Goal: Task Accomplishment & Management: Manage account settings

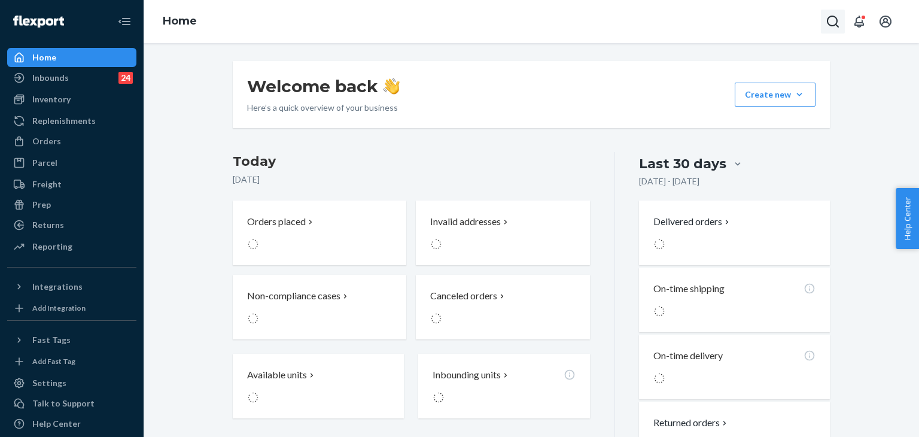
click at [838, 15] on icon "Open Search Box" at bounding box center [832, 21] width 14 height 14
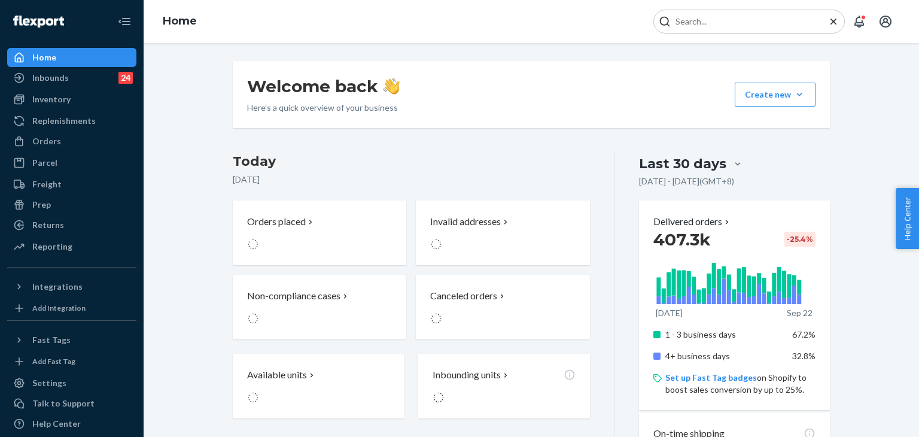
type input "#255225226"
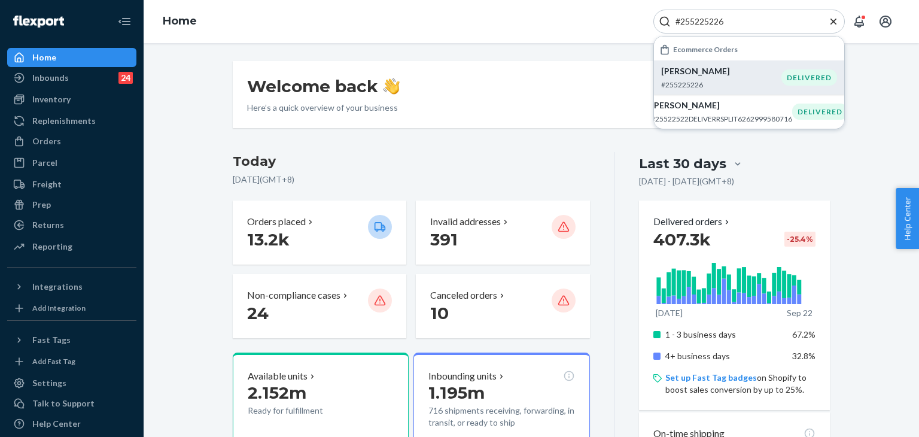
click at [728, 78] on div "Jeffrey Lin #255225226" at bounding box center [721, 77] width 120 height 25
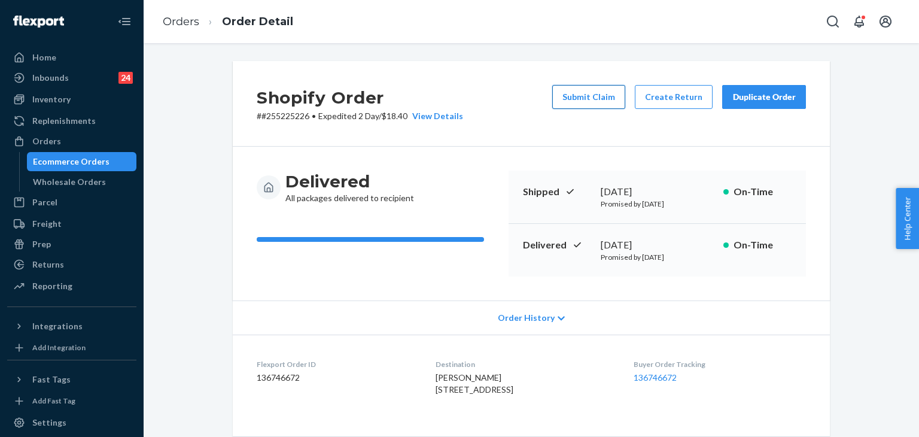
click at [580, 95] on button "Submit Claim" at bounding box center [588, 97] width 73 height 24
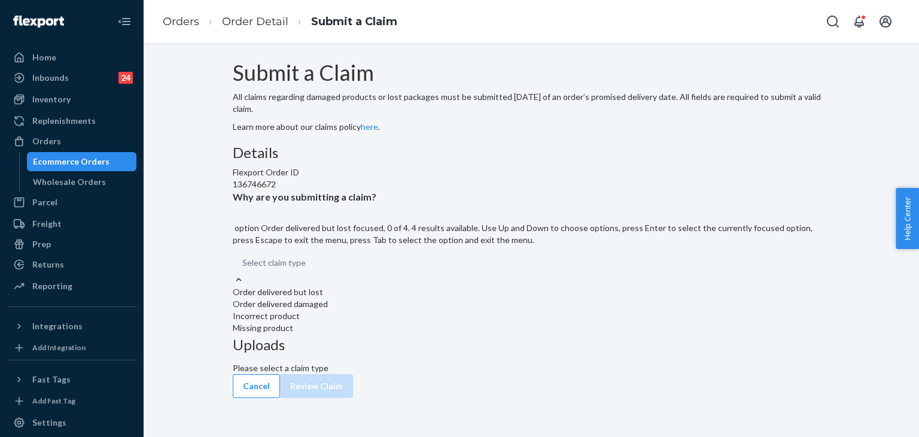
click at [403, 298] on div "Order delivered but lost" at bounding box center [531, 292] width 597 height 12
click at [307, 269] on input "Why are you submitting a claim? option Order delivered but lost focused, 0 of 4…" at bounding box center [306, 263] width 1 height 12
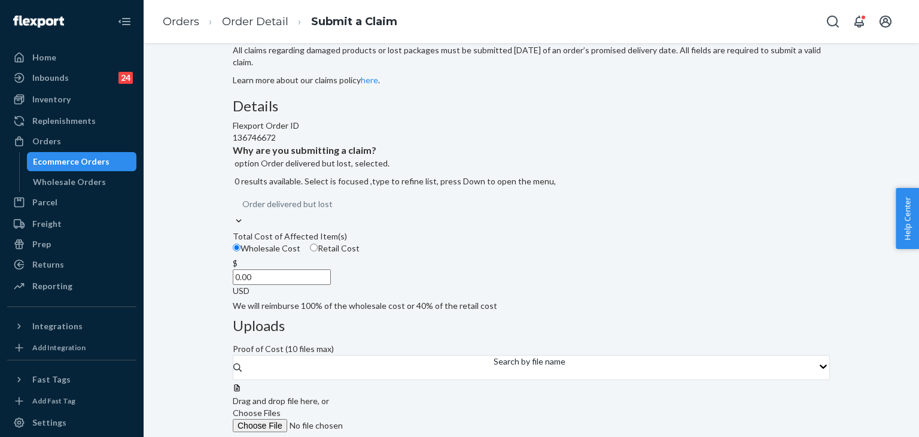
scroll to position [60, 0]
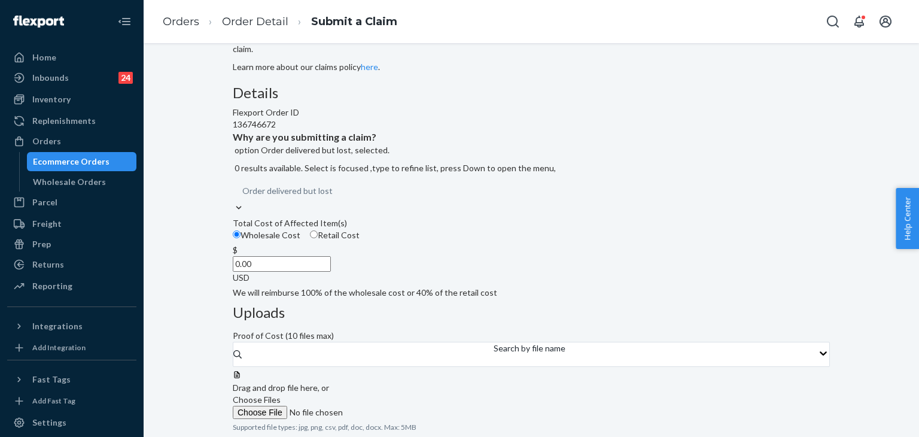
click at [331, 272] on input "0.00" at bounding box center [282, 264] width 98 height 16
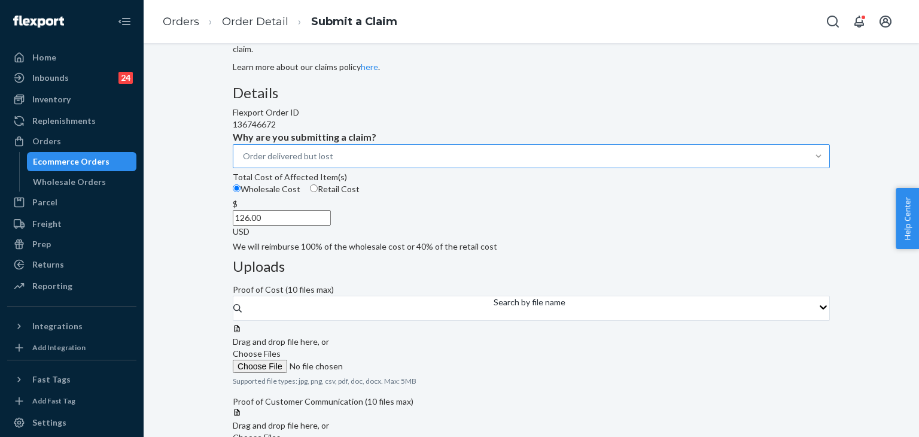
type input "126.00"
drag, startPoint x: 660, startPoint y: 277, endPoint x: 619, endPoint y: 273, distance: 41.5
click at [395, 347] on label "Choose Files" at bounding box center [314, 359] width 163 height 25
click at [281, 348] on span "Choose Files" at bounding box center [257, 353] width 48 height 10
click at [395, 359] on input "Choose Files" at bounding box center [314, 365] width 163 height 13
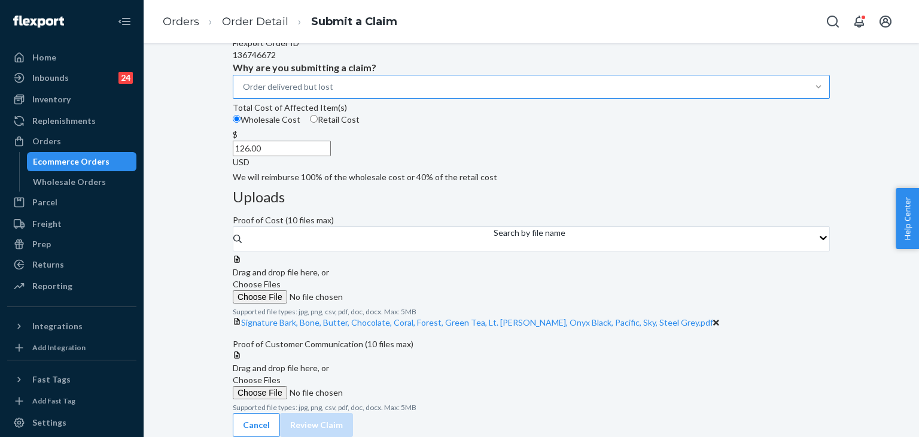
scroll to position [234, 0]
click at [281, 374] on span "Choose Files" at bounding box center [257, 379] width 48 height 10
click at [395, 386] on input "Choose Files" at bounding box center [314, 392] width 163 height 13
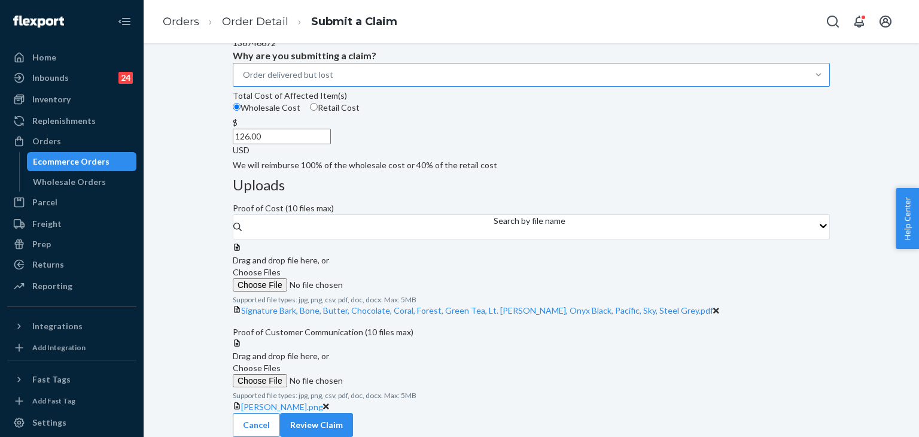
click at [281, 362] on span "Choose Files" at bounding box center [257, 367] width 48 height 10
click at [395, 374] on input "Choose Files" at bounding box center [314, 380] width 163 height 13
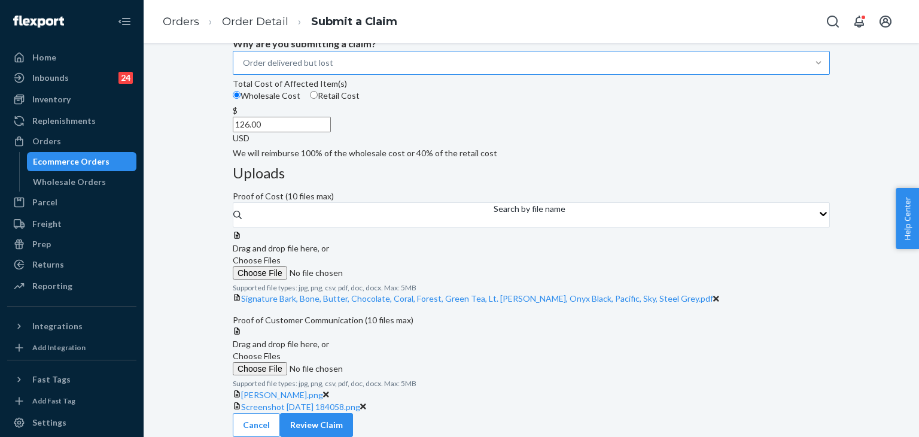
click at [281, 350] on span "Choose Files" at bounding box center [257, 355] width 48 height 10
click at [395, 362] on input "Choose Files" at bounding box center [314, 368] width 163 height 13
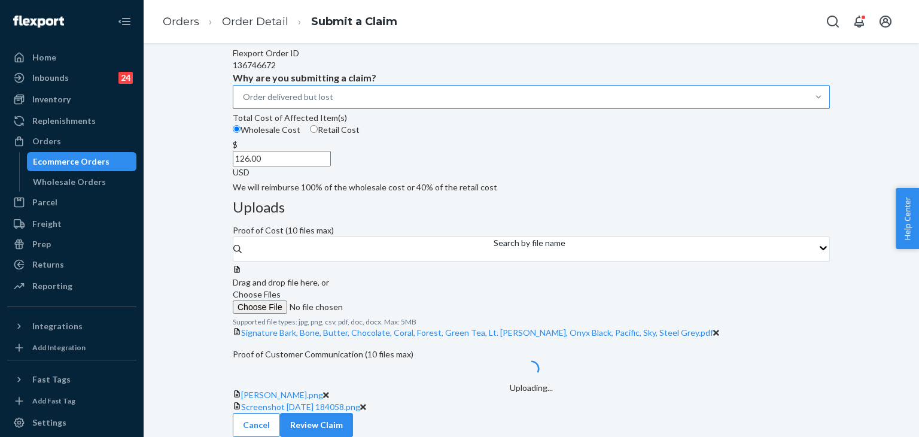
scroll to position [328, 0]
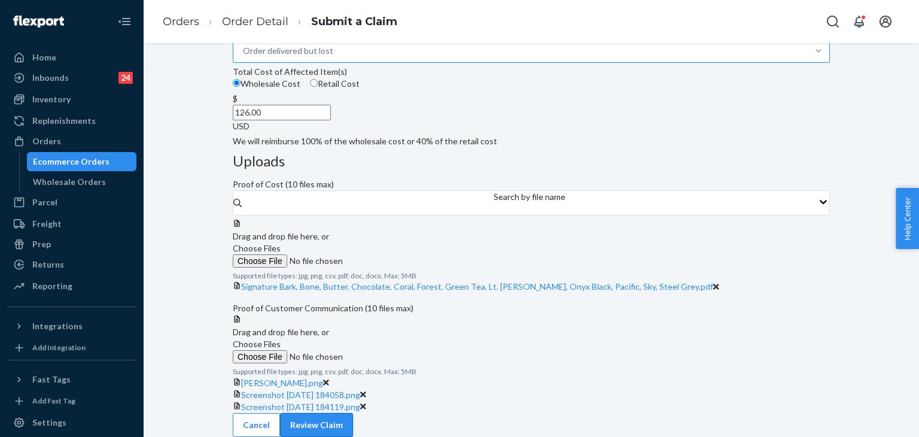
click at [353, 413] on button "Review Claim" at bounding box center [316, 425] width 73 height 24
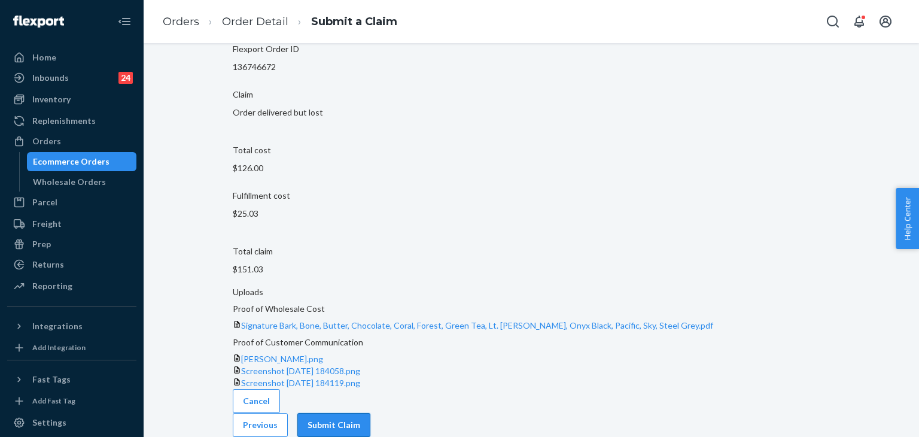
click at [370, 420] on button "Submit Claim" at bounding box center [333, 425] width 73 height 24
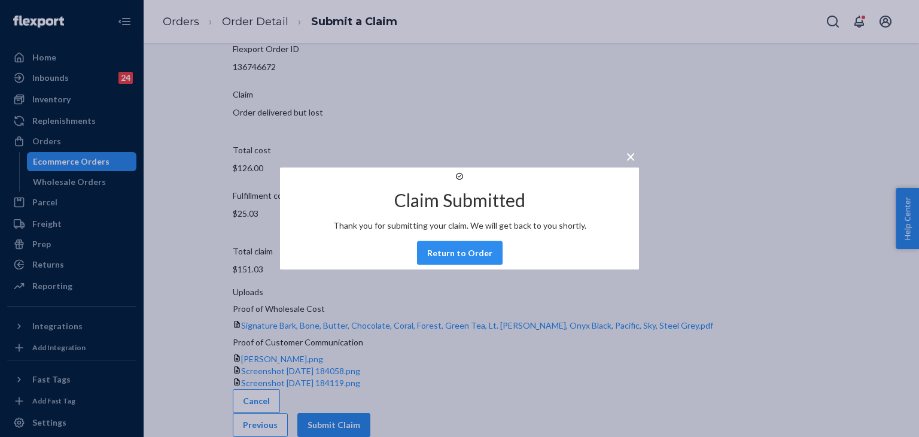
drag, startPoint x: 443, startPoint y: 263, endPoint x: 334, endPoint y: 154, distance: 153.9
click at [443, 264] on button "Return to Order" at bounding box center [460, 253] width 86 height 24
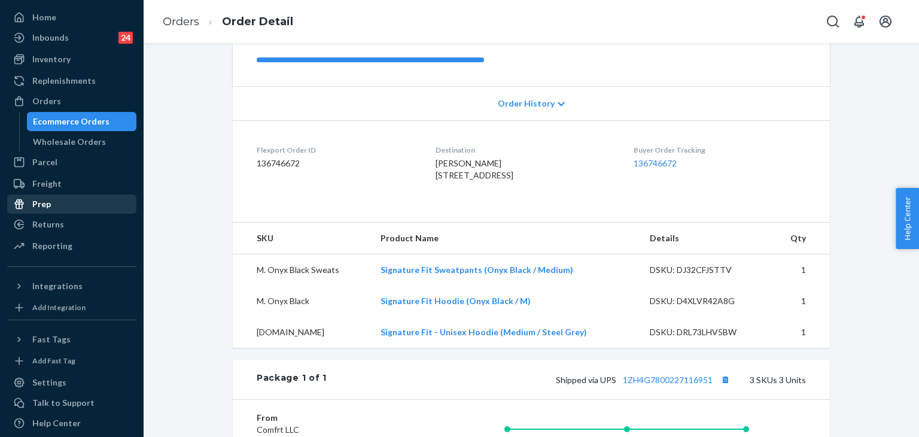
scroll to position [69, 0]
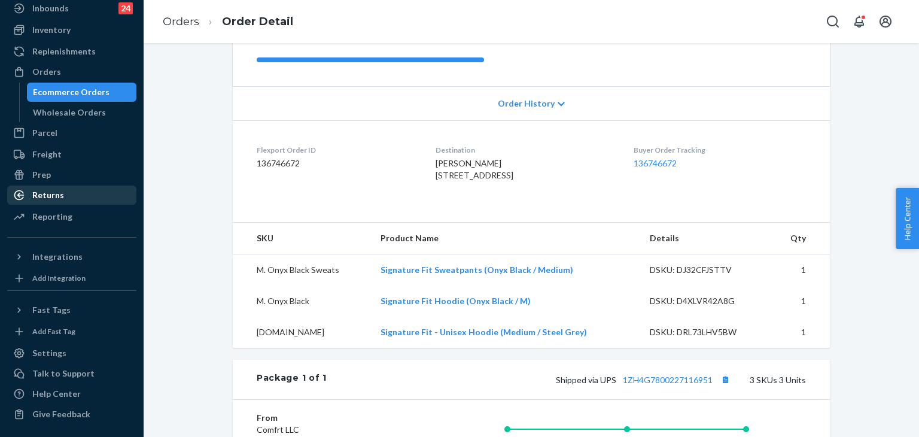
click at [53, 196] on div "Returns" at bounding box center [48, 195] width 32 height 12
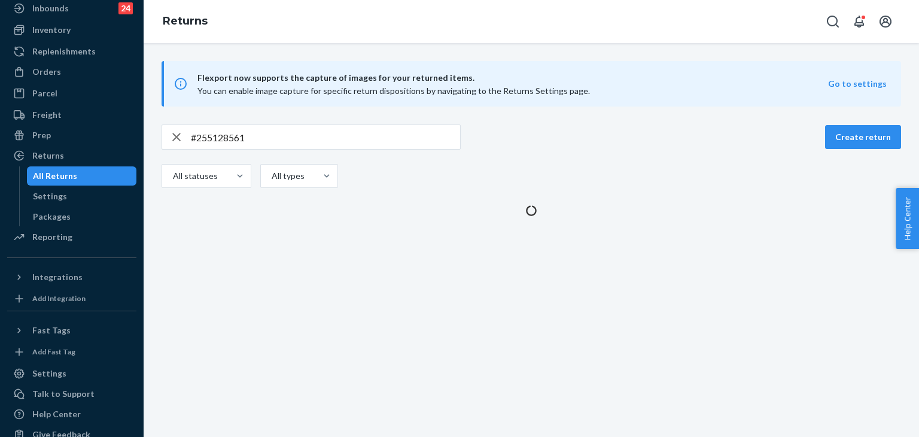
click at [170, 141] on icon "button" at bounding box center [176, 137] width 14 height 24
click at [191, 138] on input "text" at bounding box center [325, 137] width 269 height 24
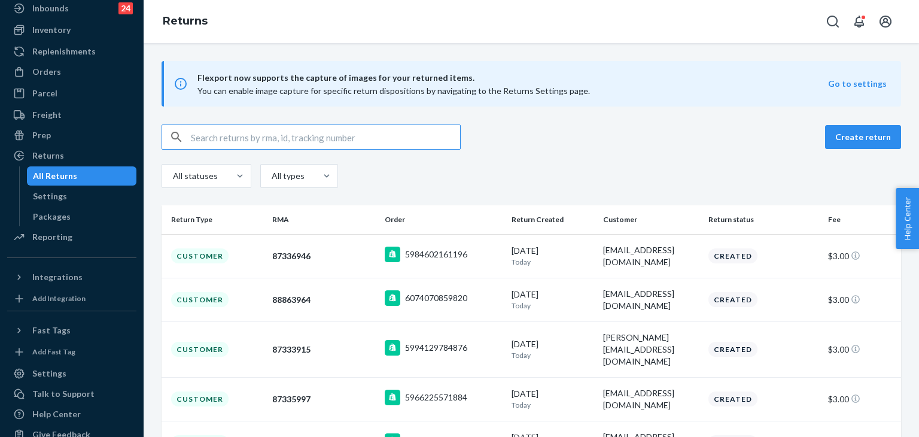
paste input "#254605114"
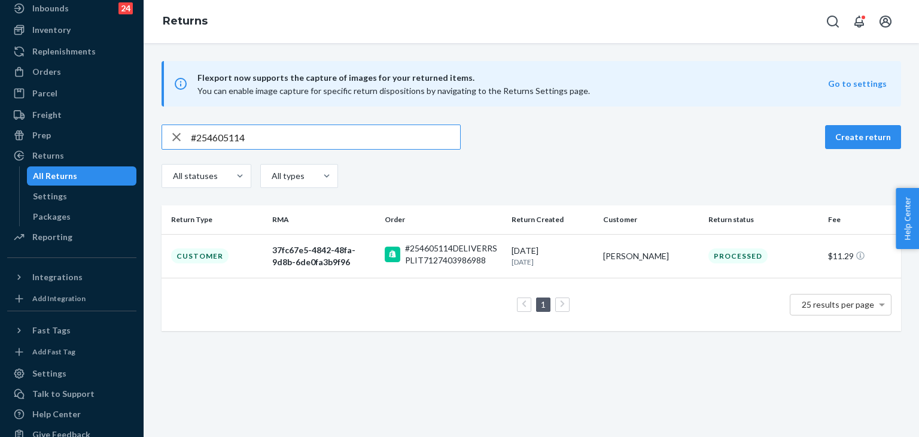
type input "#254605114"
click at [358, 251] on div "37fc67e5-4842-48fa-9d8b-6de0fa3b9f96" at bounding box center [323, 256] width 103 height 24
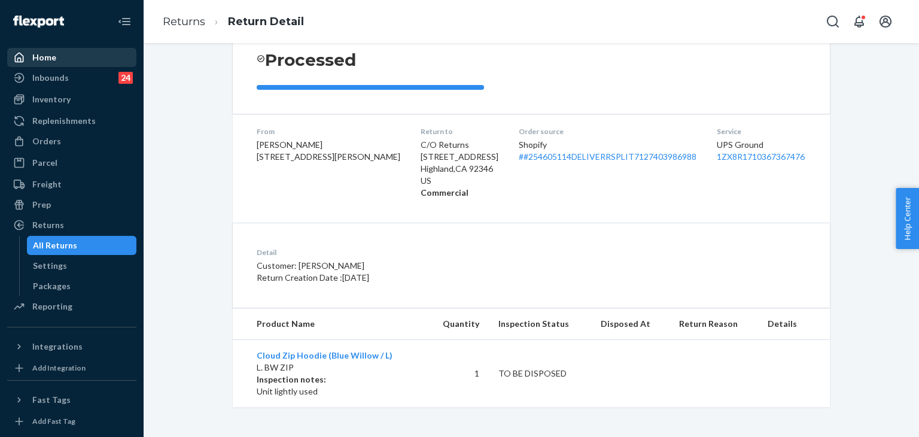
click at [80, 53] on div "Home" at bounding box center [71, 57] width 127 height 17
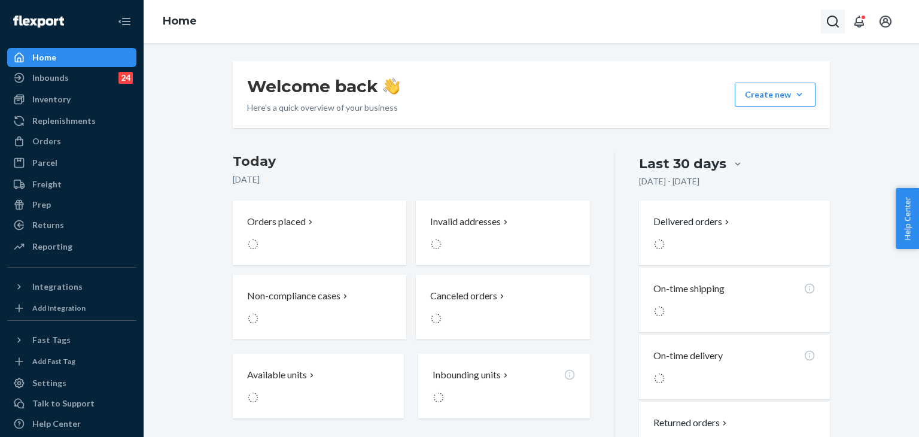
click at [837, 20] on icon "Open Search Box" at bounding box center [832, 21] width 14 height 14
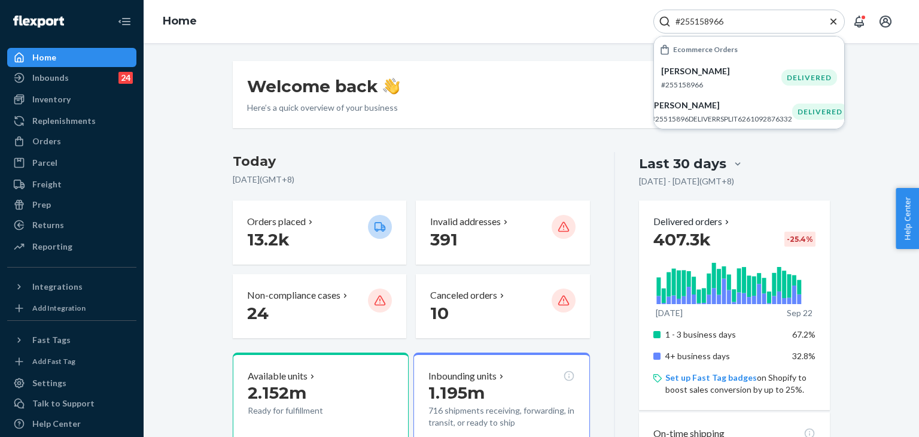
type input "#255158966"
click at [714, 72] on p "Abigail Griffiths" at bounding box center [721, 71] width 120 height 12
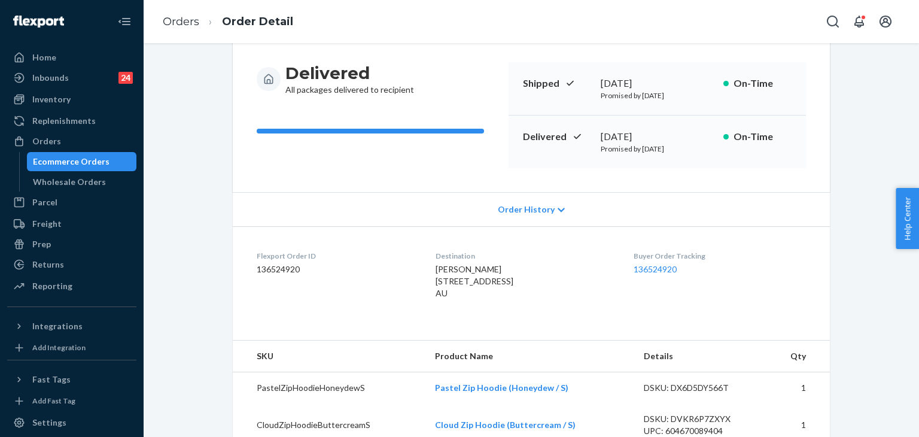
scroll to position [120, 0]
drag, startPoint x: 424, startPoint y: 282, endPoint x: 514, endPoint y: 314, distance: 95.9
click at [514, 304] on div "Destination ABIGAIL GRIFFITHS 10 BORONIA COURT CRANBOURNE, VIC 3977 AU" at bounding box center [524, 277] width 178 height 53
copy span "10 BORONIA COURT CRANBOURNE, VIC 3977 AU"
click at [544, 221] on div "Order History" at bounding box center [531, 210] width 597 height 34
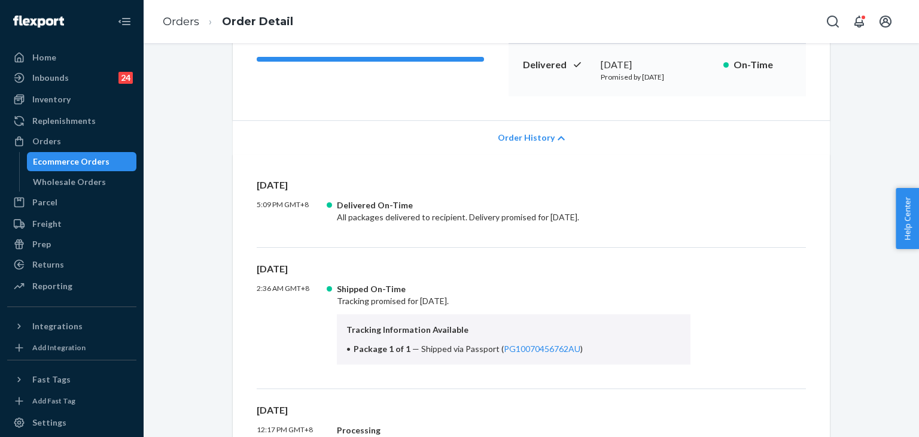
scroll to position [239, 0]
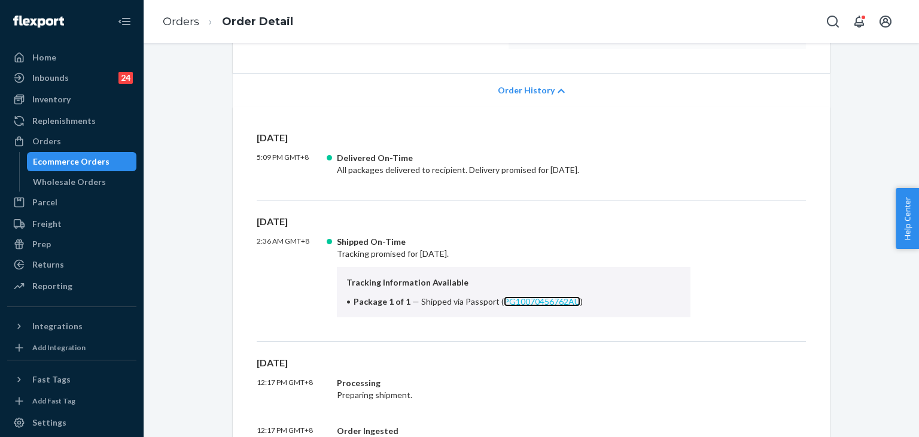
click at [532, 298] on link "PG10070456762AU" at bounding box center [542, 301] width 77 height 10
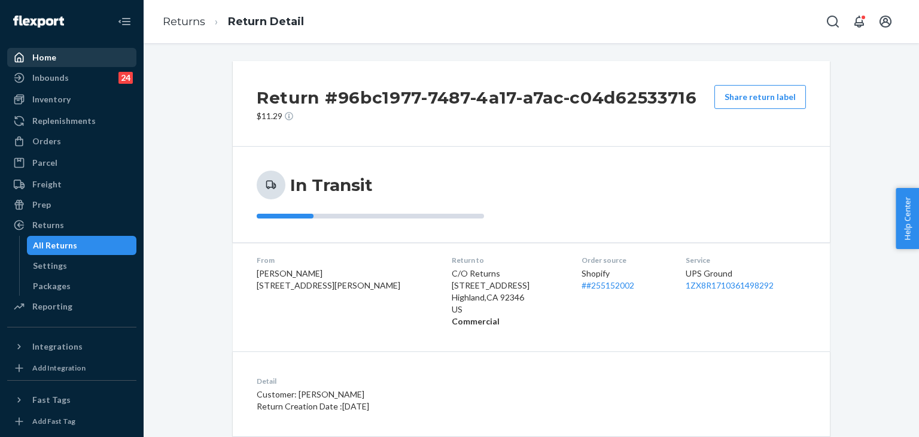
click at [34, 60] on div "Home" at bounding box center [44, 57] width 24 height 12
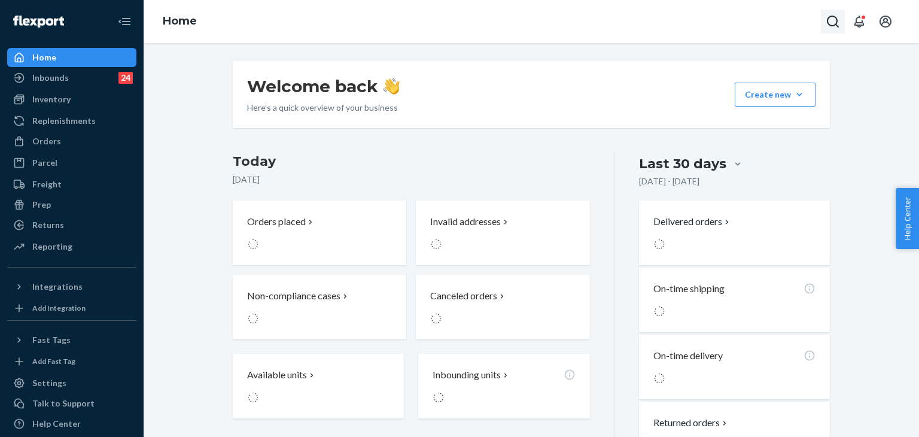
click at [827, 21] on icon "Open Search Box" at bounding box center [833, 22] width 12 height 12
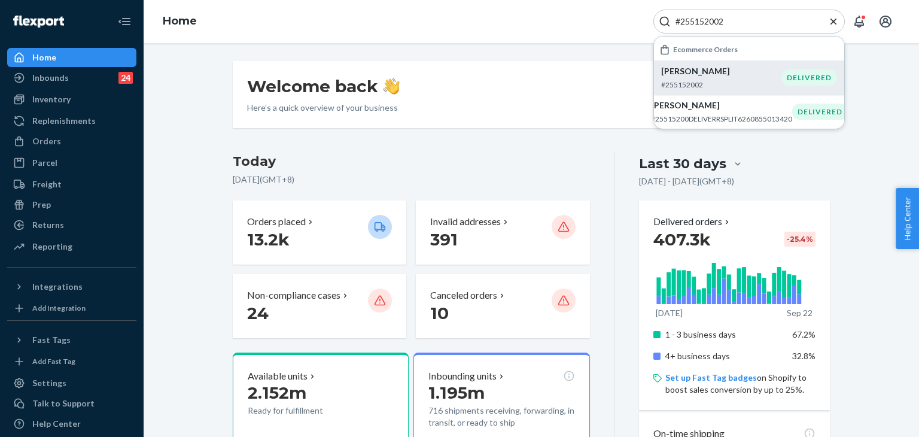
type input "#255152002"
click at [728, 74] on p "Danae Willis" at bounding box center [721, 71] width 120 height 12
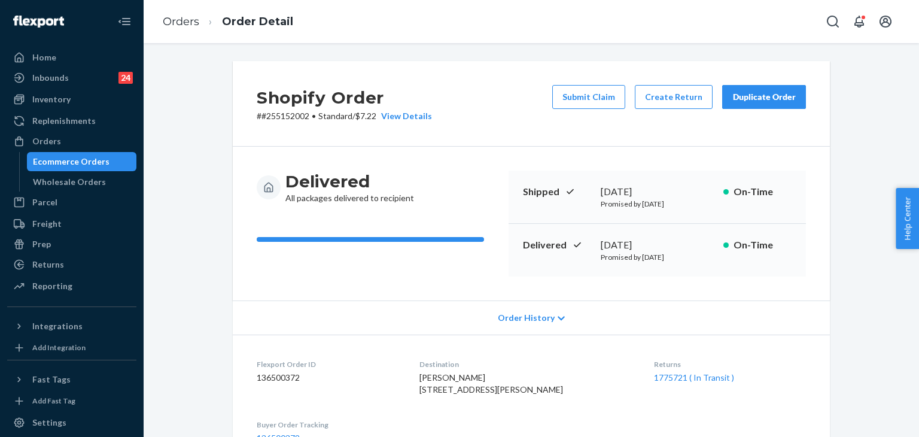
click at [766, 100] on div "Duplicate Order" at bounding box center [763, 97] width 63 height 12
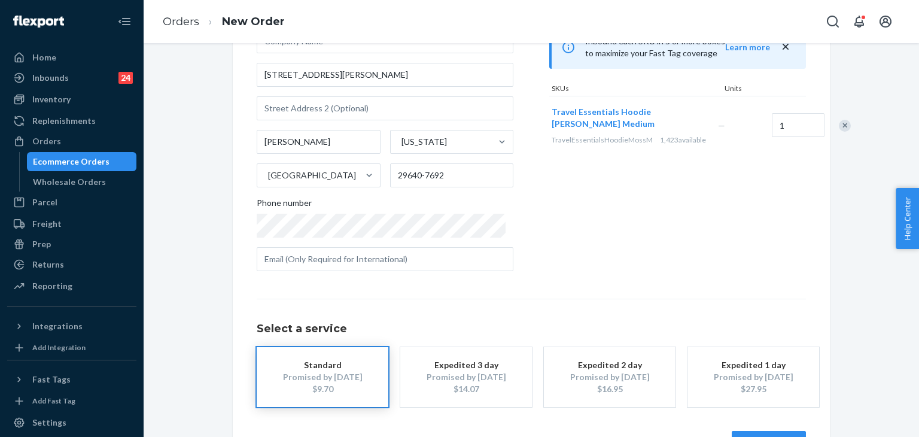
scroll to position [167, 0]
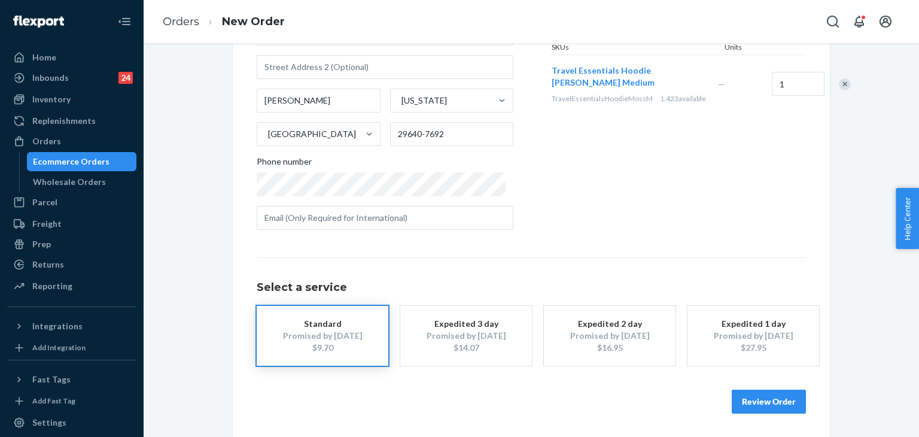
click at [769, 397] on button "Review Order" at bounding box center [768, 401] width 74 height 24
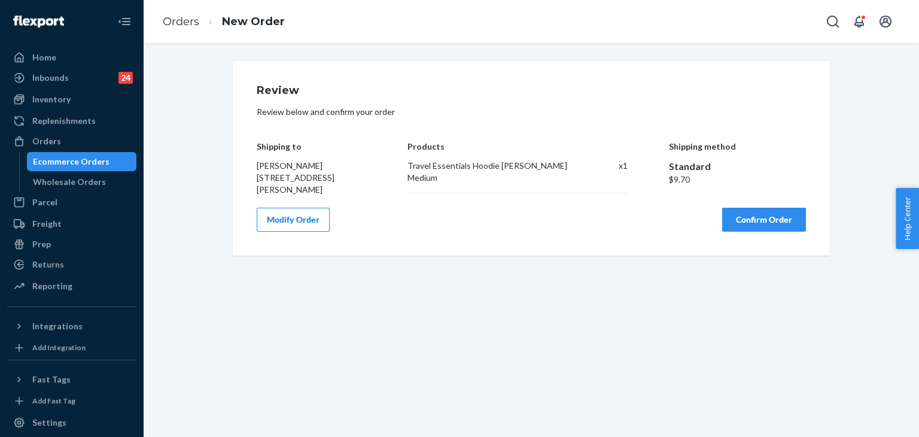
scroll to position [0, 0]
click at [764, 206] on div "Review Review below and confirm your order Shipping to Danae Willis 266 Raines …" at bounding box center [531, 158] width 549 height 147
click at [764, 215] on button "Confirm Order" at bounding box center [764, 220] width 84 height 24
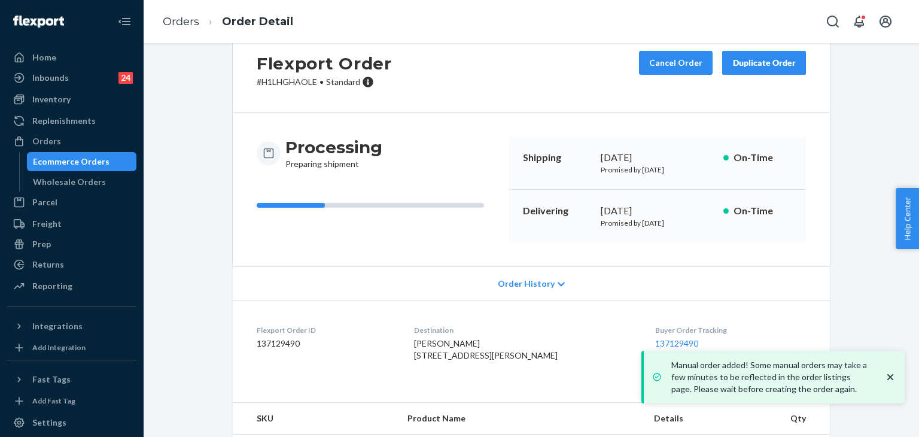
scroll to position [100, 0]
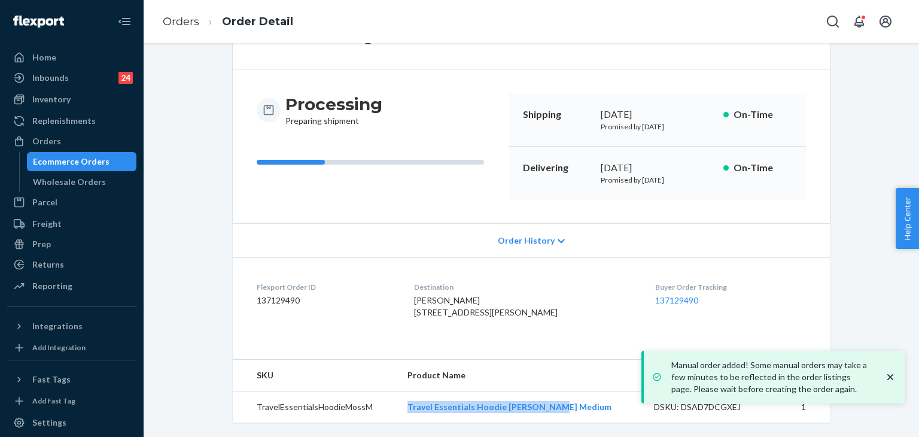
drag, startPoint x: 422, startPoint y: 406, endPoint x: 592, endPoint y: 405, distance: 169.3
click at [594, 406] on td "Travel Essentials Hoodie Moss Medium" at bounding box center [521, 407] width 246 height 32
copy link "Travel Essentials Hoodie Moss Medium"
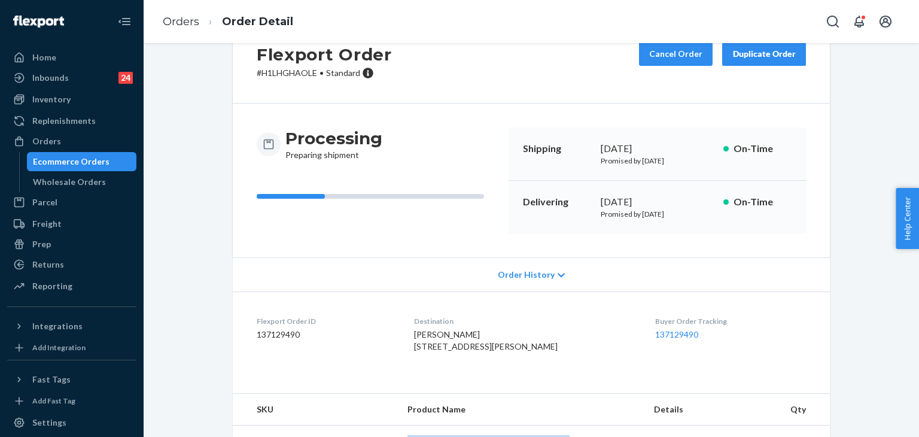
scroll to position [0, 0]
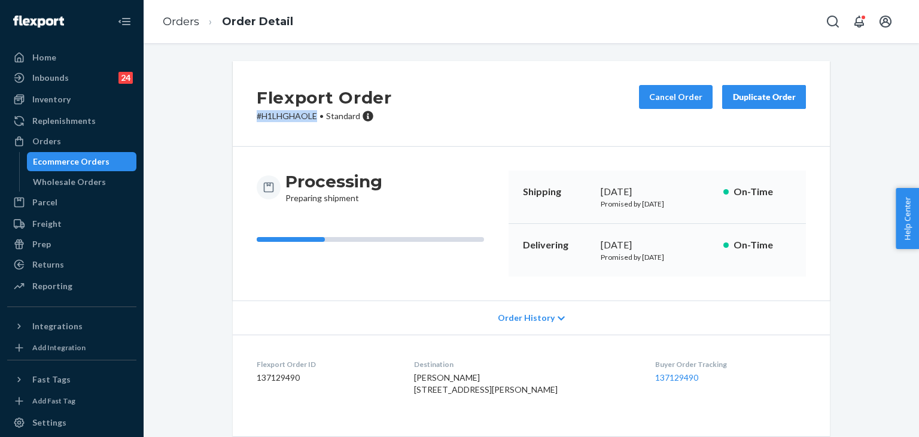
drag, startPoint x: 311, startPoint y: 114, endPoint x: 244, endPoint y: 114, distance: 67.0
click at [244, 114] on div "Flexport Order # H1LHGHAOLE • Standard Cancel Order Duplicate Order" at bounding box center [531, 104] width 597 height 86
copy p "# H1LHGHAOLE"
click at [21, 60] on icon at bounding box center [19, 57] width 12 height 12
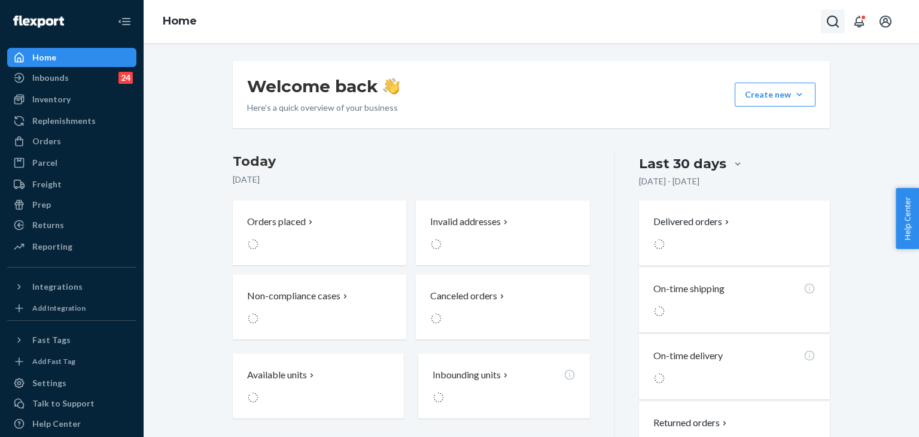
click at [835, 20] on icon "Open Search Box" at bounding box center [832, 21] width 14 height 14
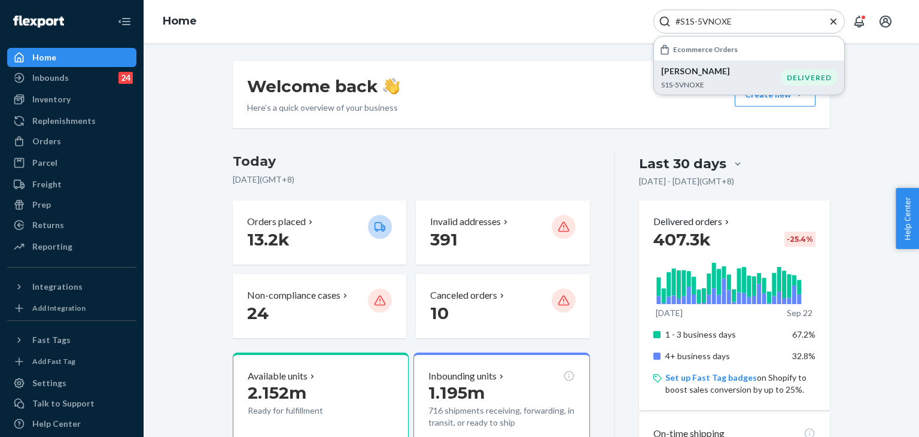
type input "#S1S-5VNOXE"
click at [700, 75] on p "Theresa Brown" at bounding box center [721, 71] width 120 height 12
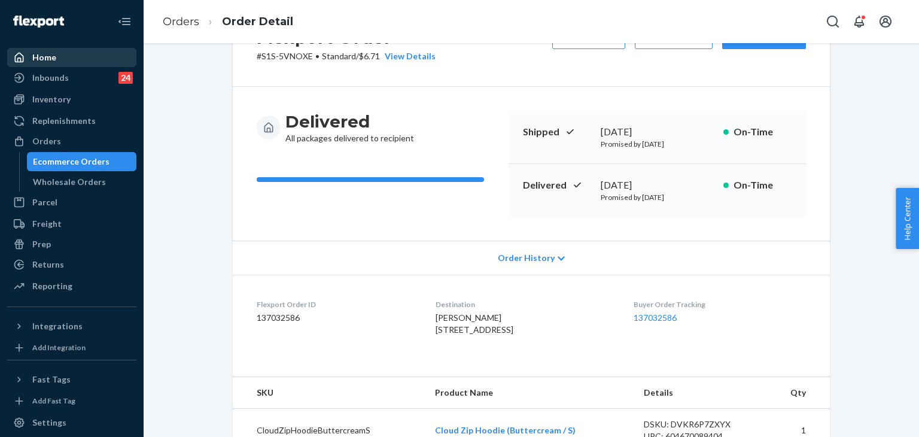
scroll to position [179, 0]
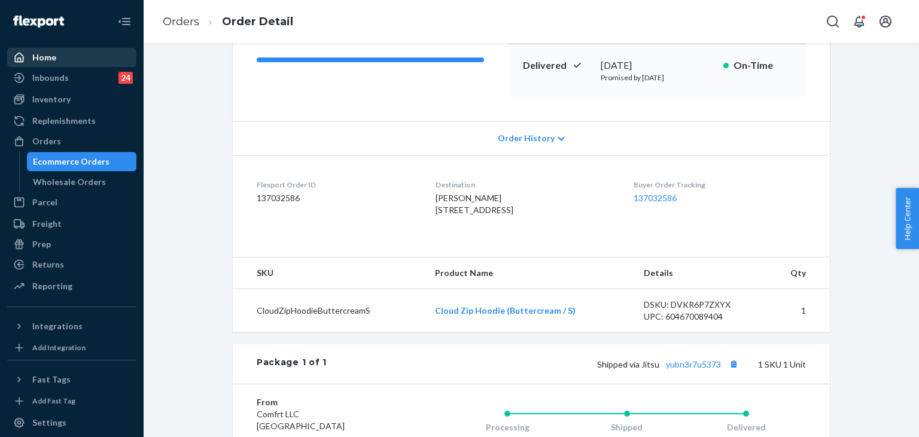
click at [475, 139] on div "Order History" at bounding box center [531, 138] width 597 height 34
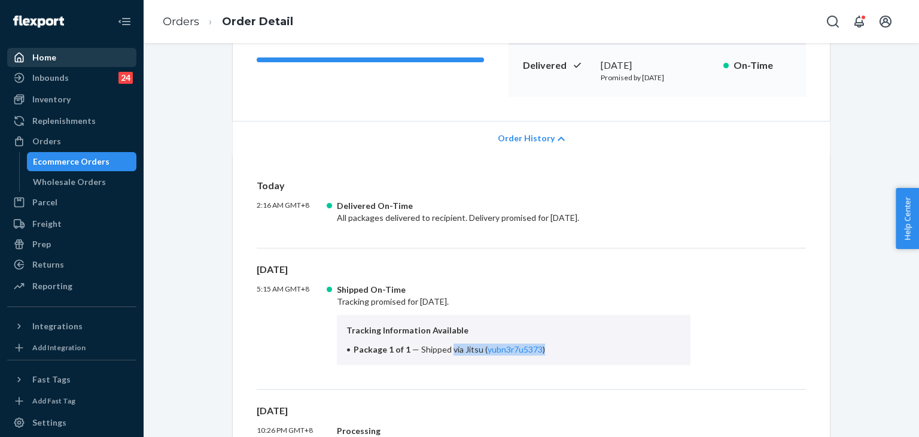
drag, startPoint x: 443, startPoint y: 349, endPoint x: 580, endPoint y: 351, distance: 136.4
click at [580, 351] on li "Package 1 of 1 — Shipped via Jitsu ( yubn3r7u5373 )" at bounding box center [513, 349] width 334 height 12
drag, startPoint x: 583, startPoint y: 350, endPoint x: 451, endPoint y: 358, distance: 132.4
click at [486, 377] on div "Yesterday 5:15 AM GMT+8 Shipped On-Time Tracking promised for September 22, 202…" at bounding box center [531, 326] width 549 height 127
click at [455, 347] on span "Shipped via Jitsu ( yubn3r7u5373 )" at bounding box center [483, 349] width 124 height 10
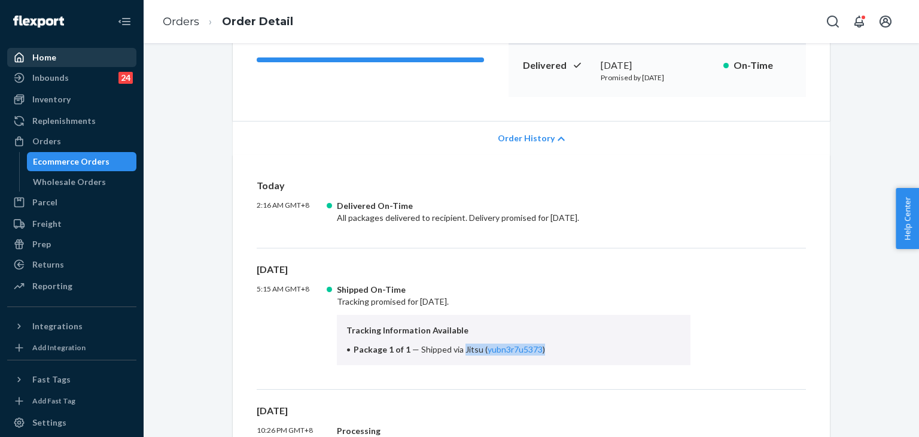
drag, startPoint x: 456, startPoint y: 348, endPoint x: 580, endPoint y: 349, distance: 124.4
click at [580, 349] on li "Package 1 of 1 — Shipped via Jitsu ( yubn3r7u5373 )" at bounding box center [513, 349] width 334 height 12
copy span "Jitsu ( yubn3r7u5373 )"
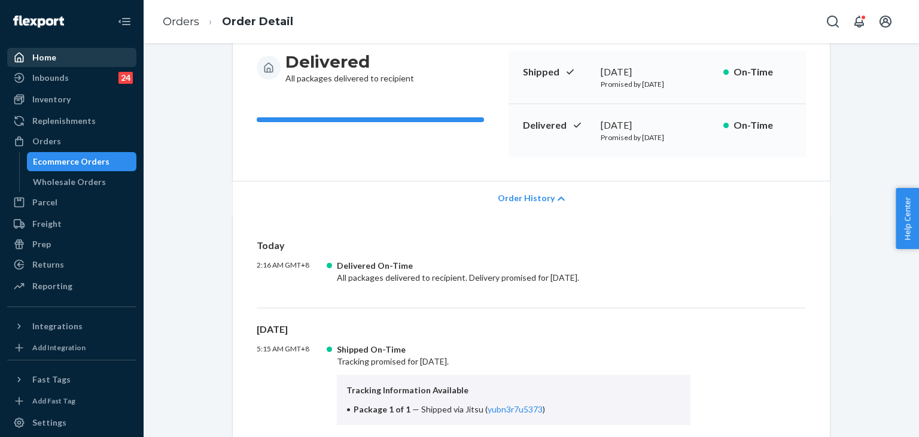
click at [516, 205] on div "Order History" at bounding box center [531, 198] width 597 height 34
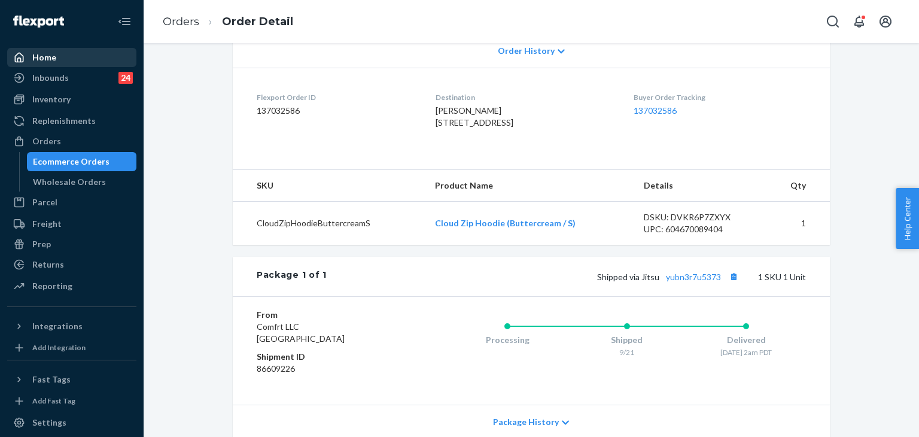
scroll to position [299, 0]
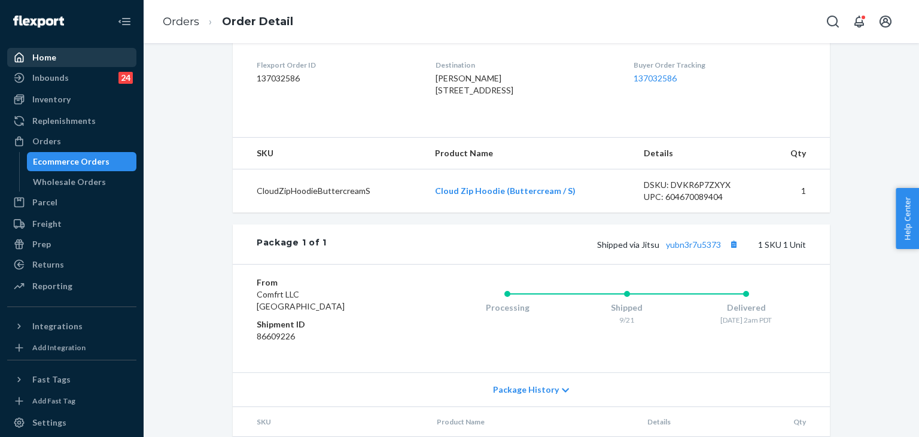
drag, startPoint x: 430, startPoint y: 78, endPoint x: 481, endPoint y: 115, distance: 63.3
click at [481, 115] on dl "Flexport Order ID 137032586 Destination Theresa Brown 10197 Cluny Ave Las Vegas…" at bounding box center [531, 80] width 597 height 90
copy span "Theresa Brown 10197 Cluny Ave Las Vegas, NV 89178-6329 US"
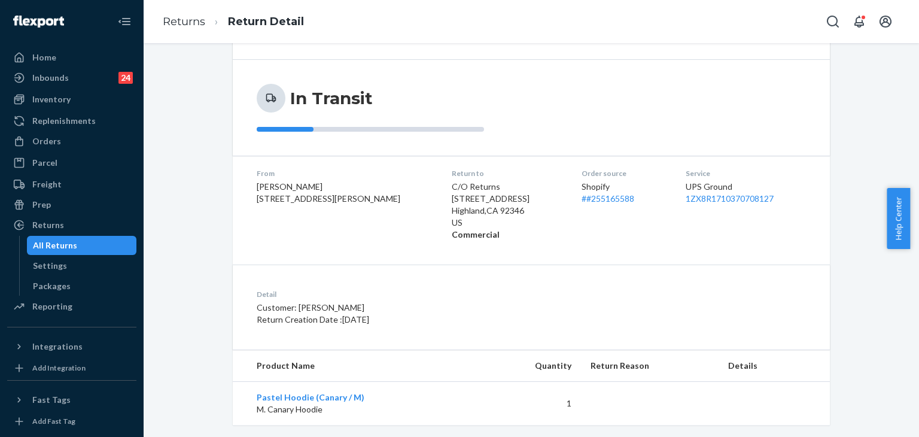
scroll to position [104, 0]
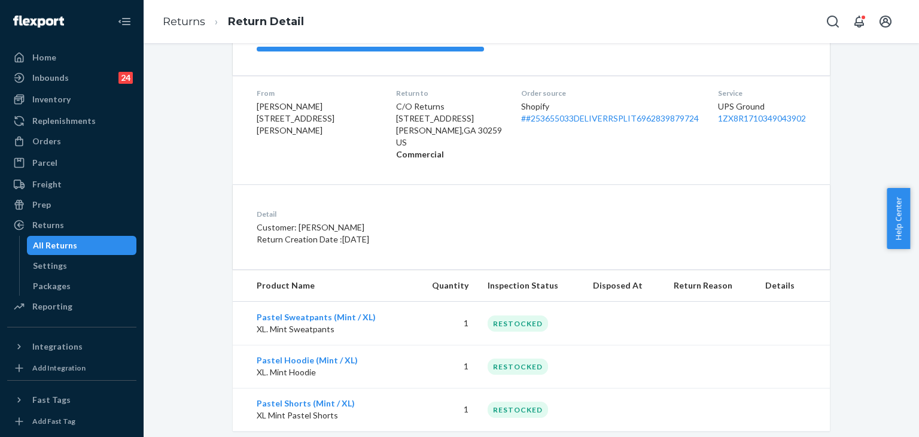
scroll to position [190, 0]
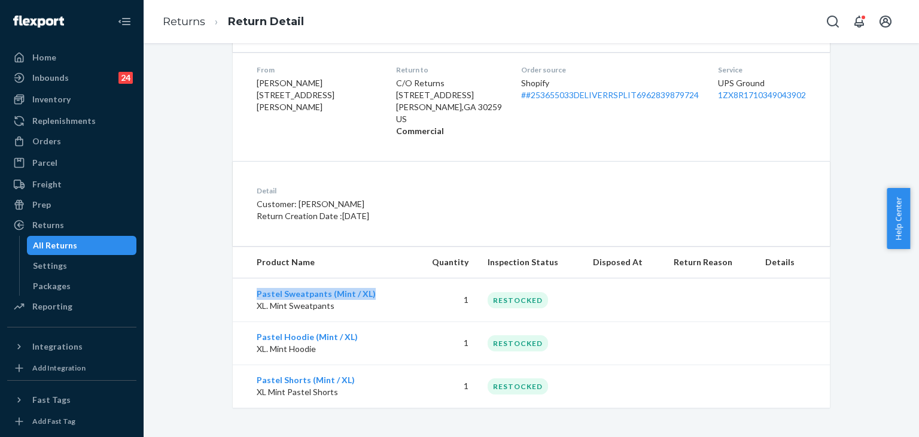
drag, startPoint x: 287, startPoint y: 291, endPoint x: 365, endPoint y: 290, distance: 78.4
click at [365, 291] on td "Pastel Sweatpants (Mint / XL) XL. Mint Sweatpants" at bounding box center [322, 300] width 179 height 44
copy link "Pastel Sweatpants (Mint / XL)"
drag, startPoint x: 249, startPoint y: 334, endPoint x: 368, endPoint y: 334, distance: 119.6
click at [368, 334] on td "Pastel Hoodie (Mint / XL) XL. Mint Hoodie" at bounding box center [322, 342] width 179 height 43
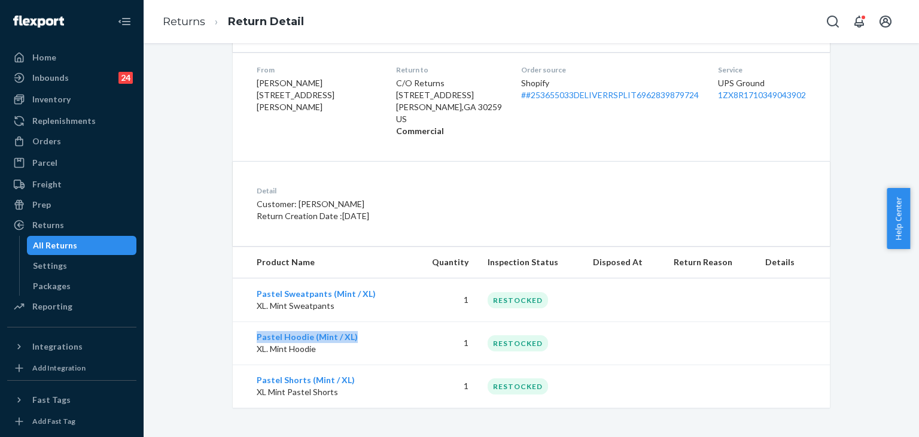
copy link "Pastel Hoodie (Mint / XL)"
drag, startPoint x: 239, startPoint y: 380, endPoint x: 359, endPoint y: 377, distance: 119.6
click at [359, 377] on td "Pastel Shorts (Mint / XL) XL Mint Pastel Shorts" at bounding box center [322, 385] width 179 height 43
copy link "Pastel Shorts (Mint / XL)"
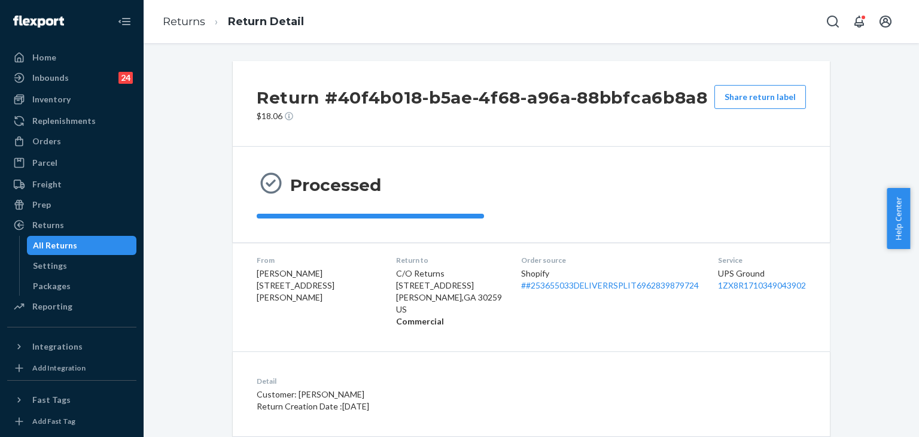
scroll to position [120, 0]
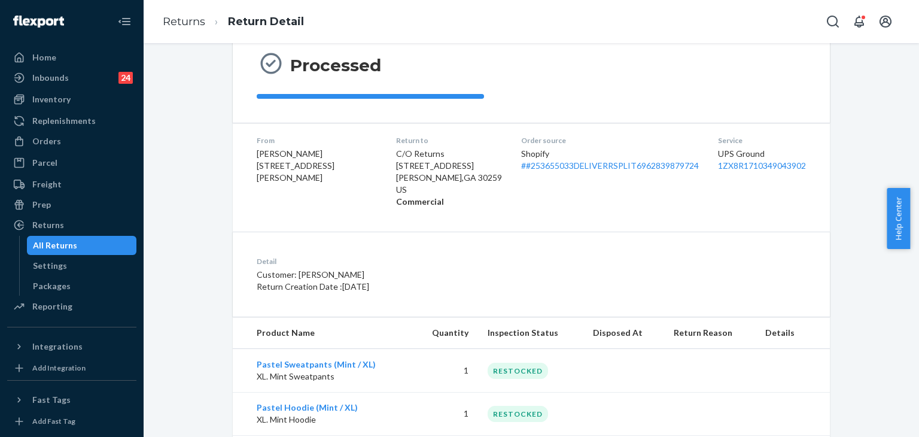
click at [608, 115] on div "Processed" at bounding box center [531, 75] width 597 height 96
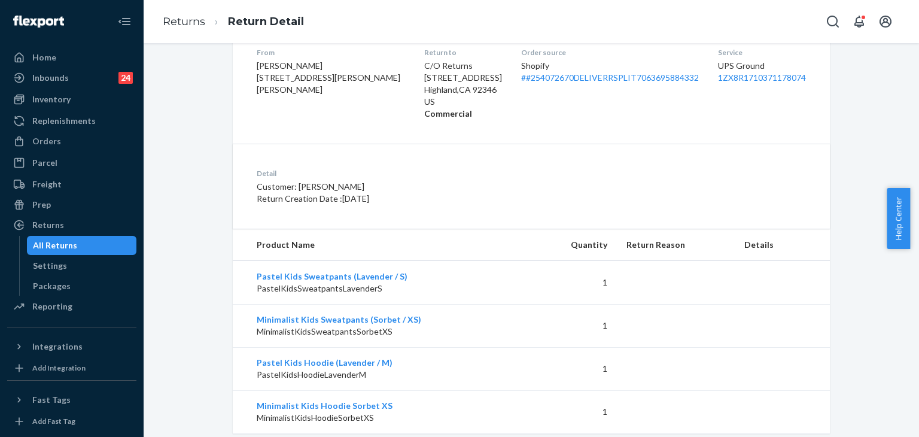
scroll to position [233, 0]
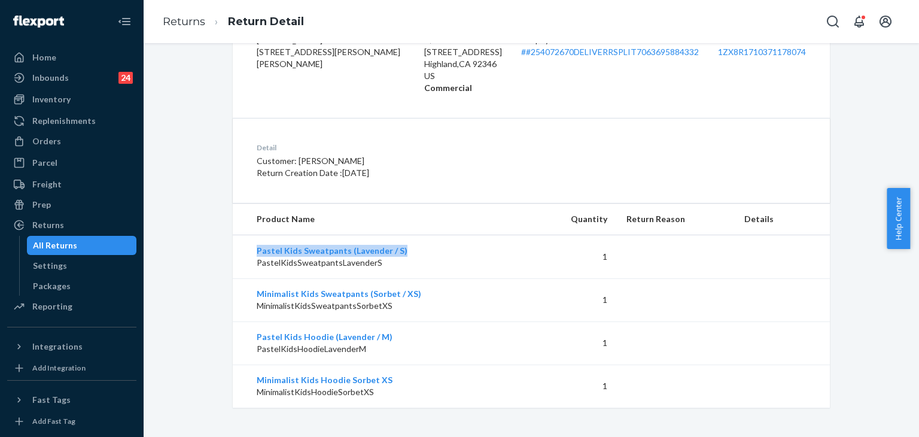
drag, startPoint x: 246, startPoint y: 247, endPoint x: 414, endPoint y: 248, distance: 168.7
click at [413, 247] on td "Pastel Kids Sweatpants (Lavender / S) PastelKidsSweatpantsLavenderS" at bounding box center [383, 257] width 300 height 44
copy link "Pastel Kids Sweatpants (Lavender / S)"
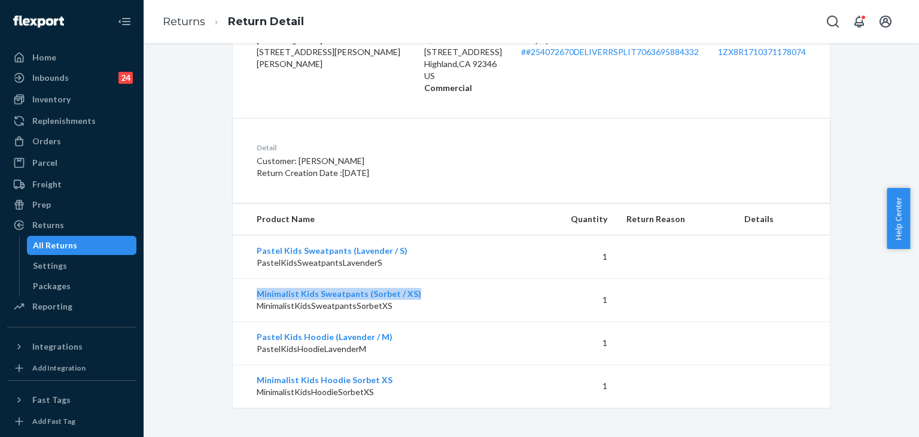
drag, startPoint x: 280, startPoint y: 289, endPoint x: 441, endPoint y: 285, distance: 161.5
click at [441, 285] on td "Minimalist Kids Sweatpants (Sorbet / XS) MinimalistKidsSweatpantsSorbetXS" at bounding box center [383, 299] width 300 height 43
copy link "Minimalist Kids Sweatpants (Sorbet / XS)"
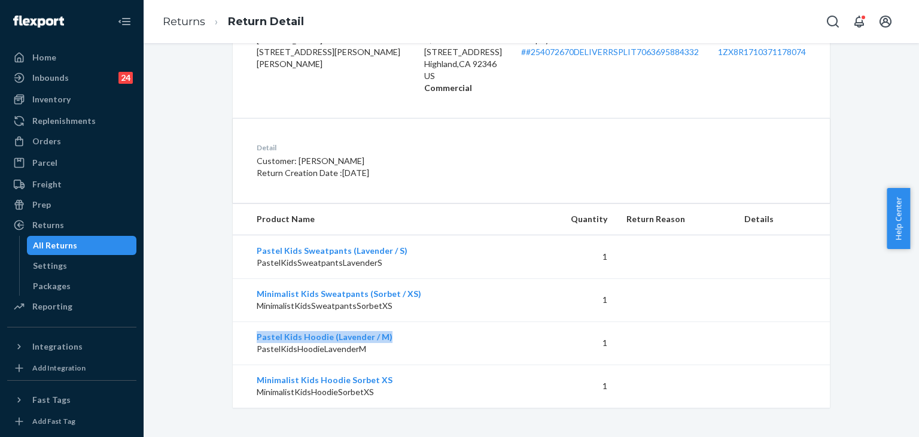
drag, startPoint x: 249, startPoint y: 327, endPoint x: 429, endPoint y: 333, distance: 180.7
click at [429, 333] on td "Pastel Kids Hoodie (Lavender / M) PastelKidsHoodieLavenderM" at bounding box center [383, 342] width 300 height 43
copy link "Pastel Kids Hoodie (Lavender / M)"
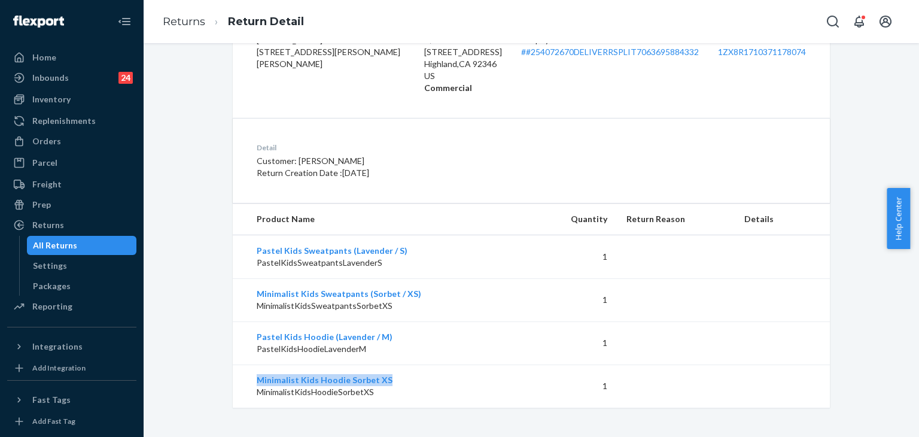
drag, startPoint x: 248, startPoint y: 375, endPoint x: 409, endPoint y: 373, distance: 160.9
click at [409, 373] on td "Minimalist Kids Hoodie Sorbet XS MinimalistKidsHoodieSorbetXS" at bounding box center [383, 385] width 300 height 43
copy link "Minimalist Kids Hoodie Sorbet XS"
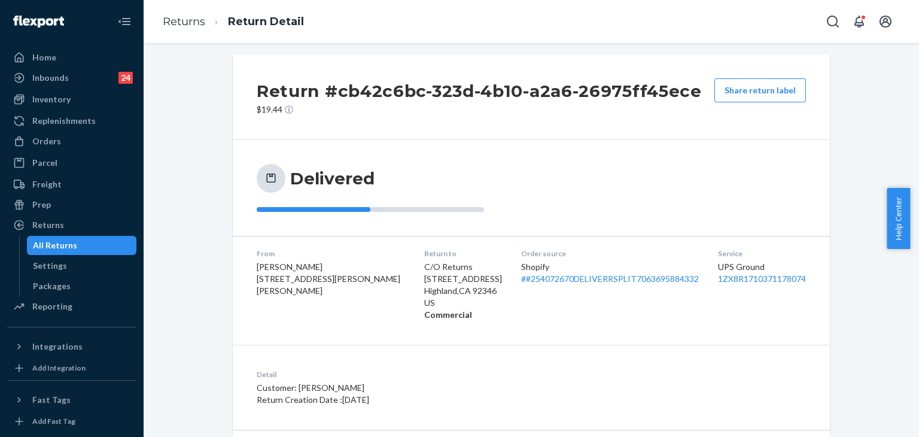
scroll to position [0, 0]
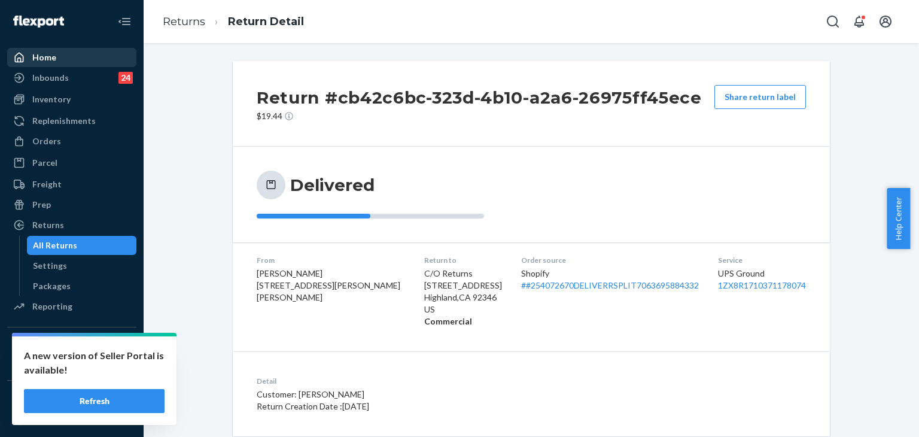
click at [34, 60] on div "Home" at bounding box center [44, 57] width 24 height 12
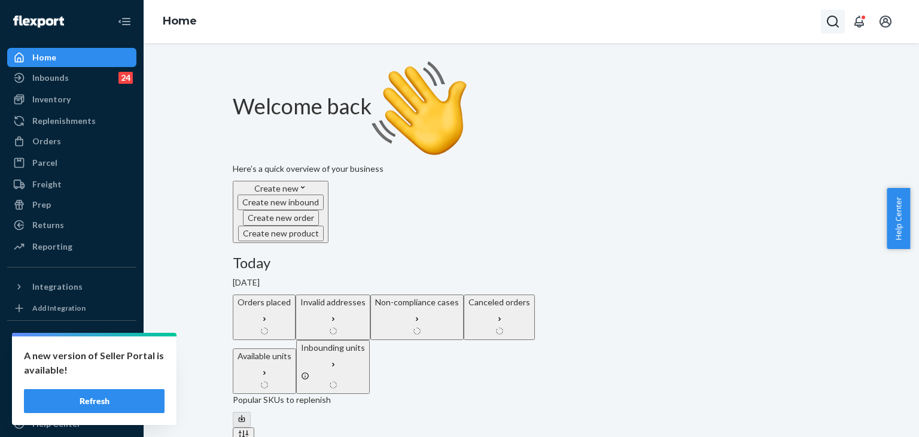
click at [830, 26] on icon "Open Search Box" at bounding box center [832, 21] width 14 height 14
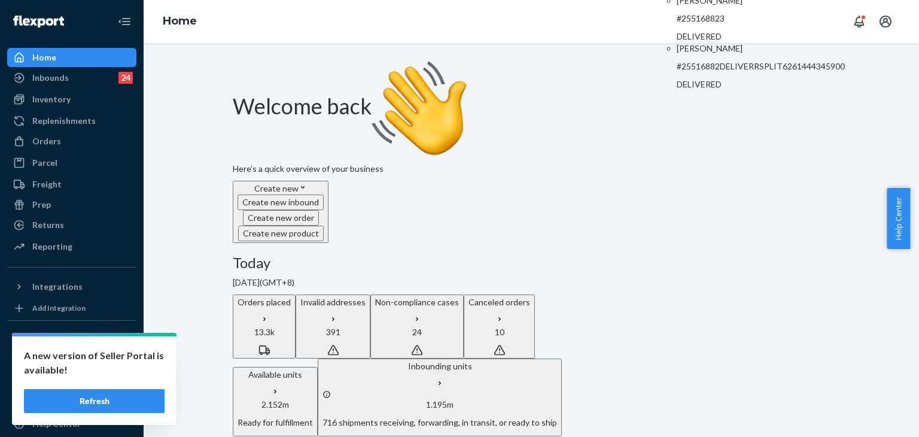
type input "#255168823"
click at [694, 7] on p "[PERSON_NAME]" at bounding box center [760, 1] width 168 height 12
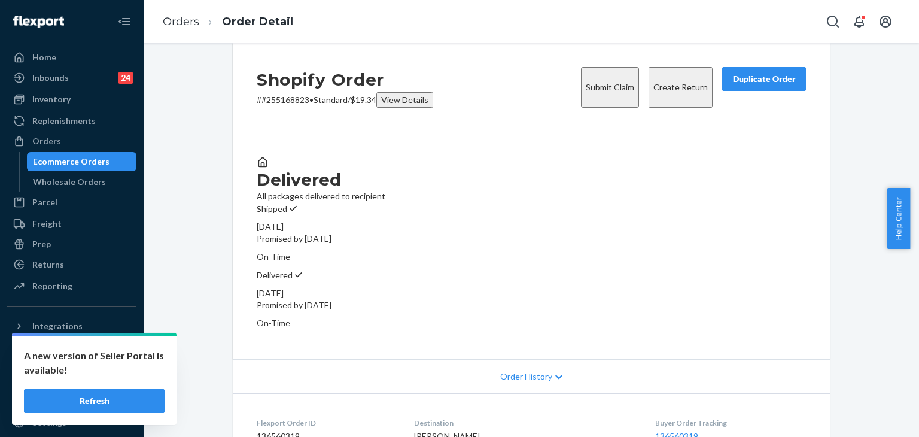
click at [595, 98] on button "Submit Claim" at bounding box center [610, 87] width 58 height 41
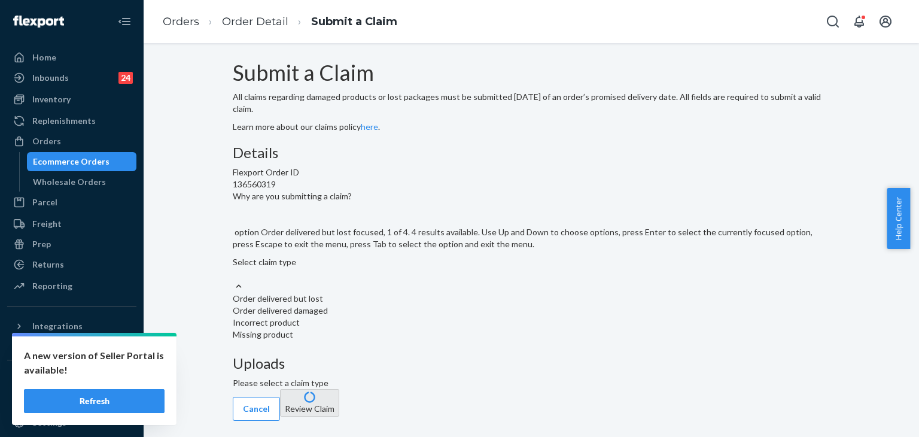
click at [400, 280] on div "Select claim type" at bounding box center [531, 268] width 597 height 24
click at [234, 280] on input "Why are you submitting a claim? option Order delivered but lost focused, 1 of 4…" at bounding box center [233, 274] width 1 height 12
click at [431, 304] on div "Order delivered but lost" at bounding box center [531, 298] width 597 height 12
click at [234, 280] on input "Why are you submitting a claim? option Order delivered but lost focused, 1 of 4…" at bounding box center [233, 274] width 1 height 12
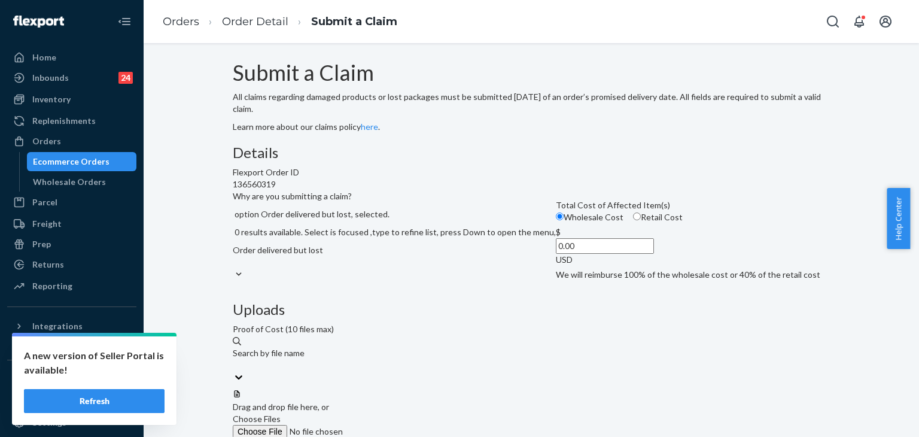
scroll to position [60, 0]
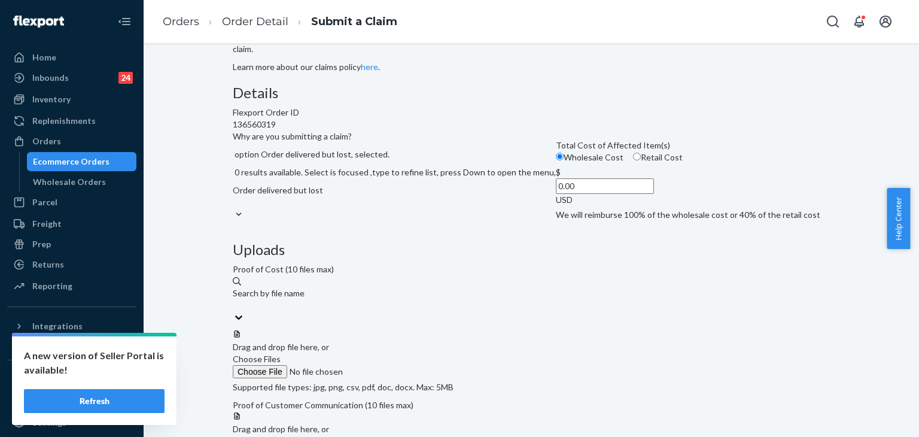
click at [556, 194] on input "0.00" at bounding box center [605, 186] width 98 height 16
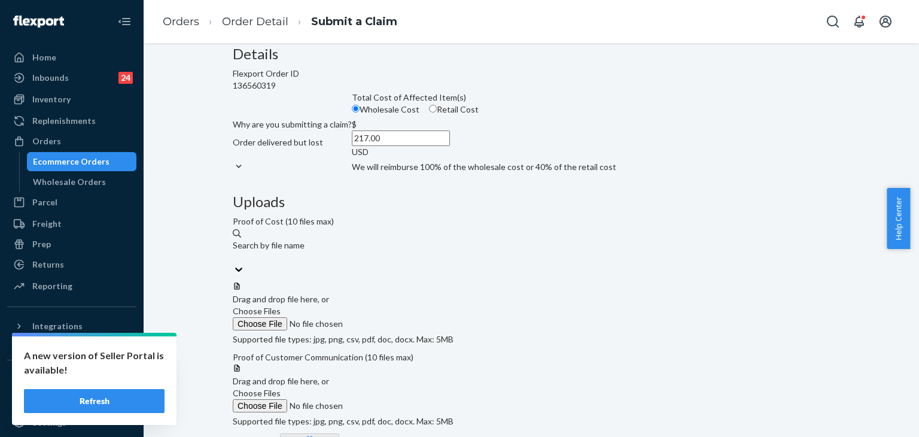
scroll to position [120, 0]
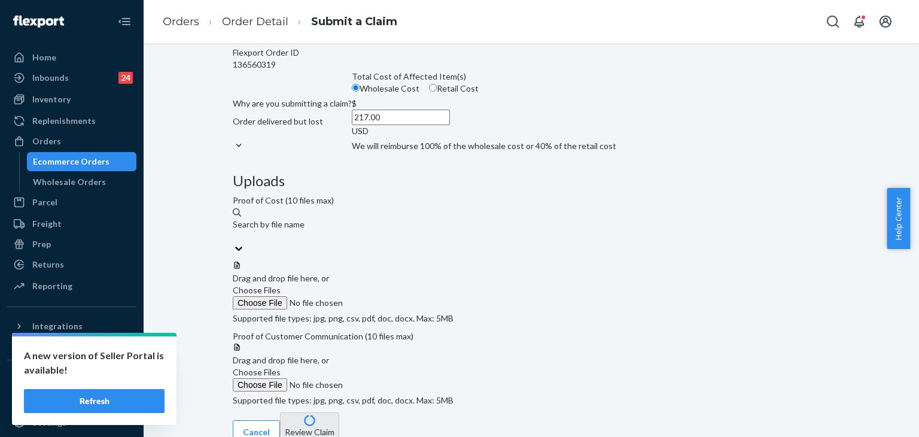
type input "217.00"
click at [281, 285] on span "Choose Files" at bounding box center [257, 290] width 48 height 10
click at [395, 296] on input "Choose Files" at bounding box center [314, 302] width 163 height 13
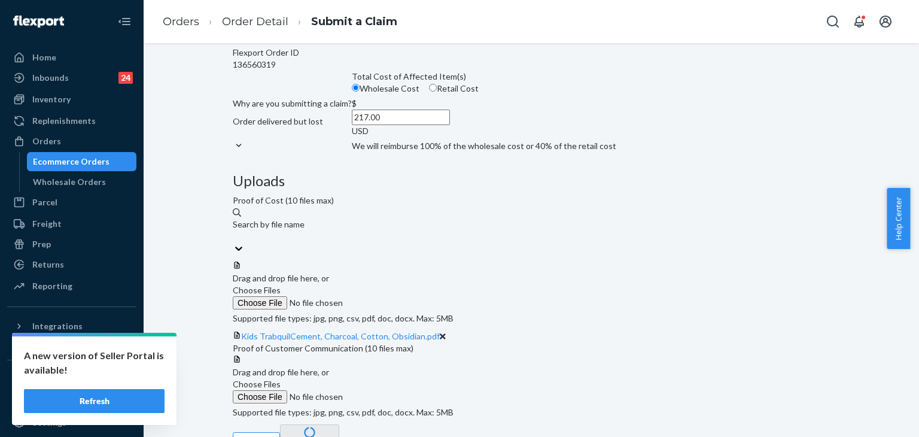
click at [281, 285] on span "Choose Files" at bounding box center [257, 290] width 48 height 10
click at [395, 296] on input "Choose Files" at bounding box center [314, 302] width 163 height 13
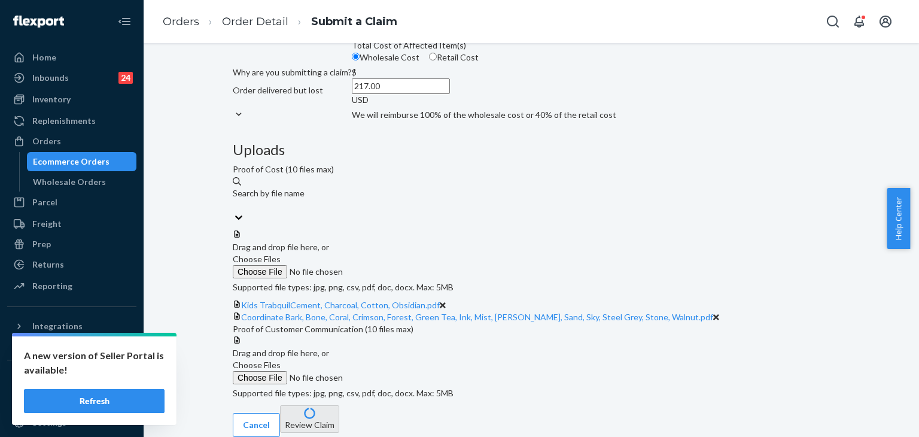
scroll to position [288, 0]
click at [281, 359] on span "Choose Files" at bounding box center [257, 364] width 48 height 10
click at [395, 371] on input "Choose Files" at bounding box center [314, 377] width 163 height 13
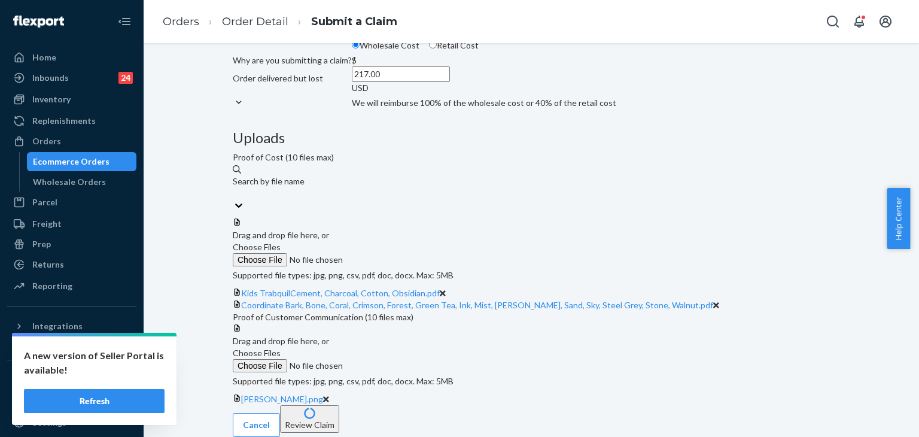
click at [281, 347] on span "Choose Files" at bounding box center [257, 352] width 48 height 10
click at [395, 359] on input "Choose Files" at bounding box center [314, 365] width 163 height 13
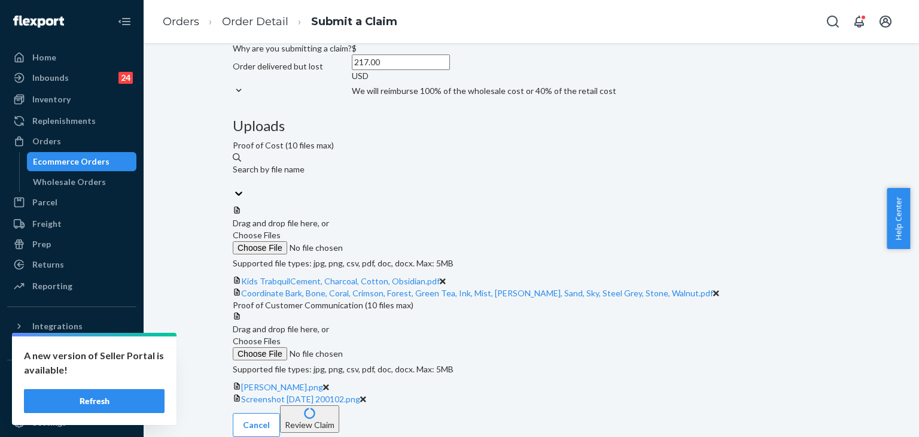
click at [281, 336] on span "Choose Files" at bounding box center [257, 341] width 48 height 10
click at [395, 347] on input "Choose Files" at bounding box center [314, 353] width 163 height 13
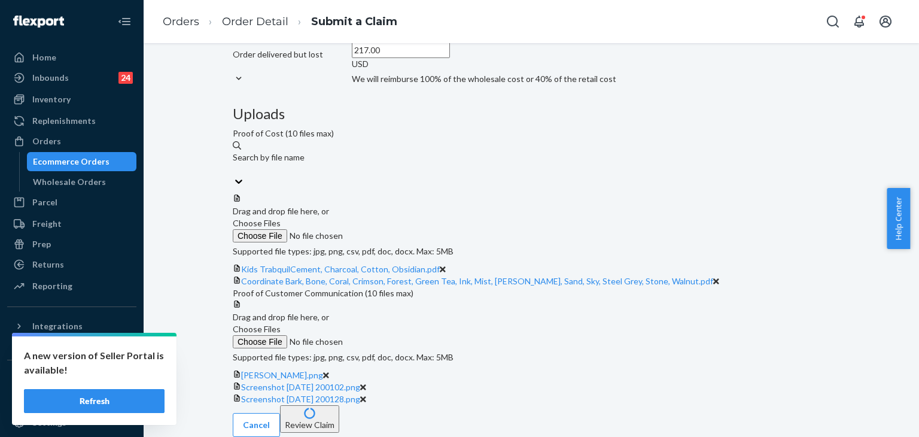
scroll to position [428, 0]
click at [339, 412] on button "Review Claim" at bounding box center [309, 419] width 59 height 28
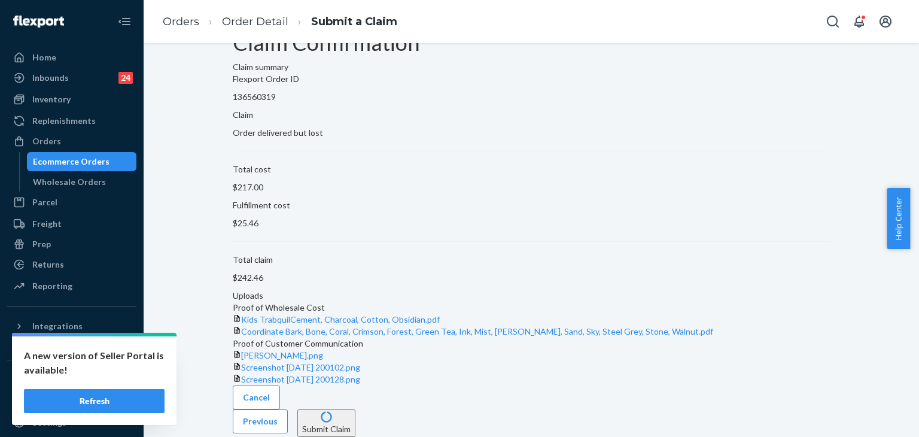
scroll to position [177, 0]
click at [355, 411] on button "Submit Claim" at bounding box center [326, 423] width 58 height 28
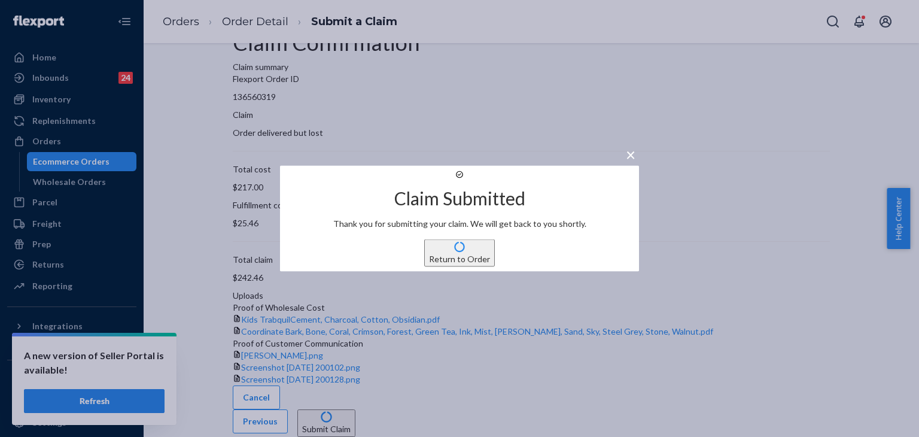
click at [462, 267] on button "Return to Order" at bounding box center [459, 253] width 71 height 28
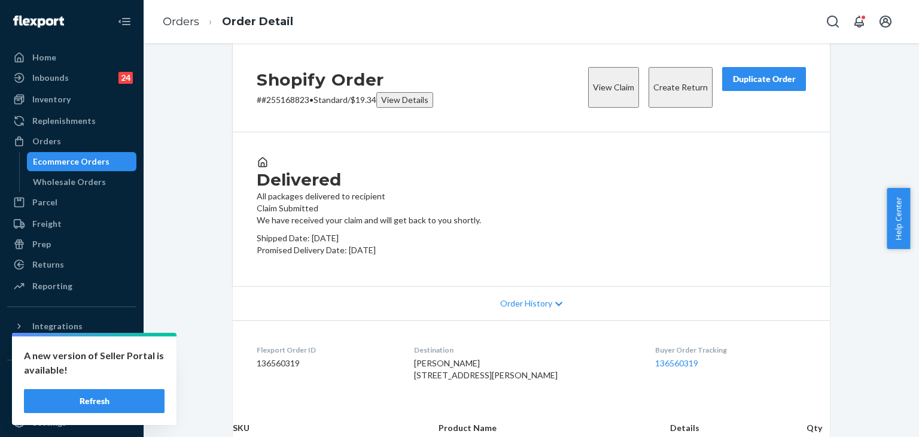
drag, startPoint x: 26, startPoint y: 63, endPoint x: 140, endPoint y: 40, distance: 115.9
click at [26, 63] on div at bounding box center [22, 57] width 19 height 12
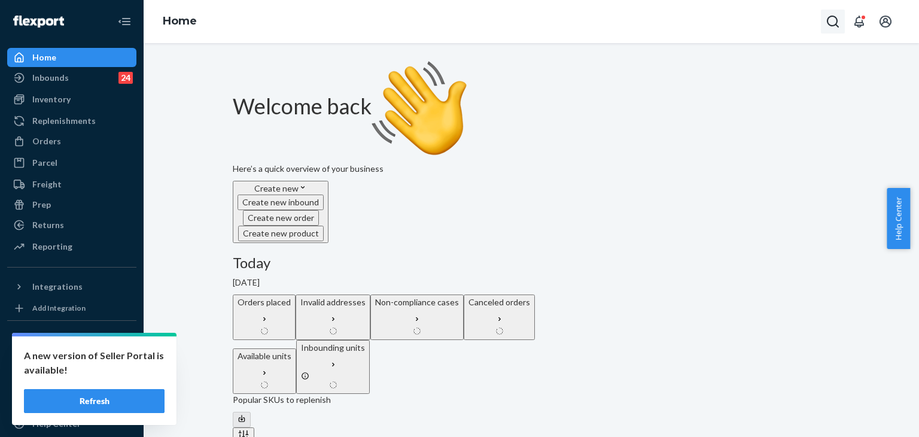
click at [842, 22] on button "Open Search Box" at bounding box center [833, 22] width 24 height 24
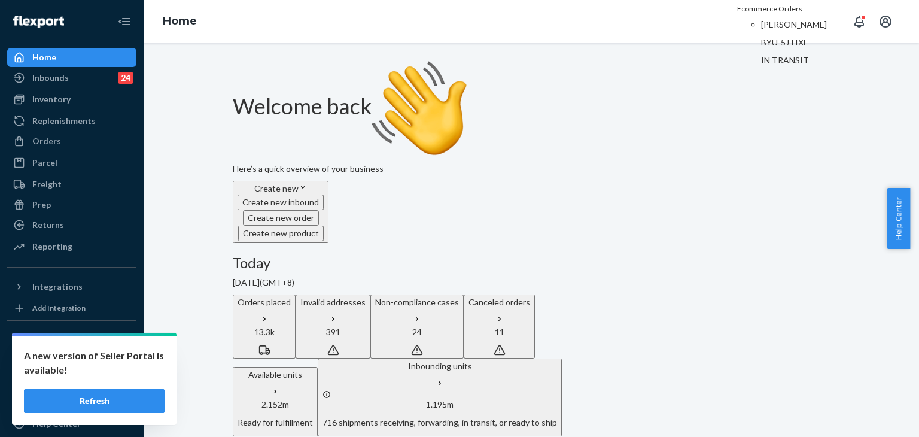
type input "#BYU-5JTIXL"
drag, startPoint x: 722, startPoint y: 79, endPoint x: 691, endPoint y: 71, distance: 32.2
click at [761, 48] on p "BYU-5JTIXL" at bounding box center [803, 42] width 84 height 12
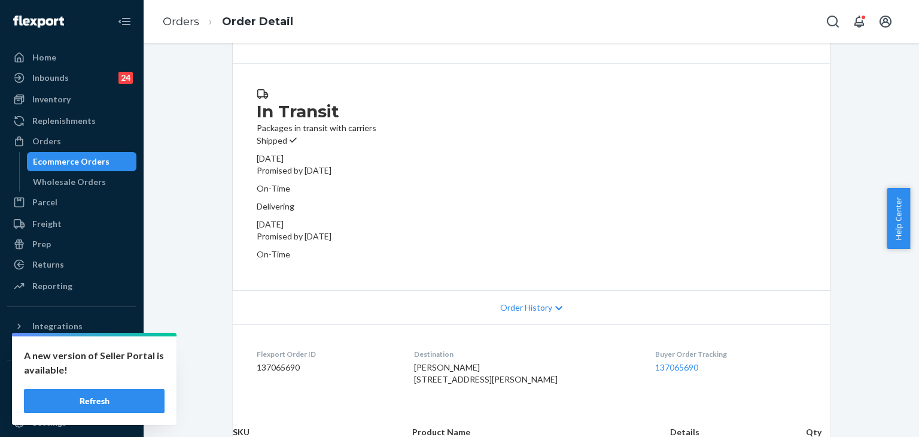
scroll to position [120, 0]
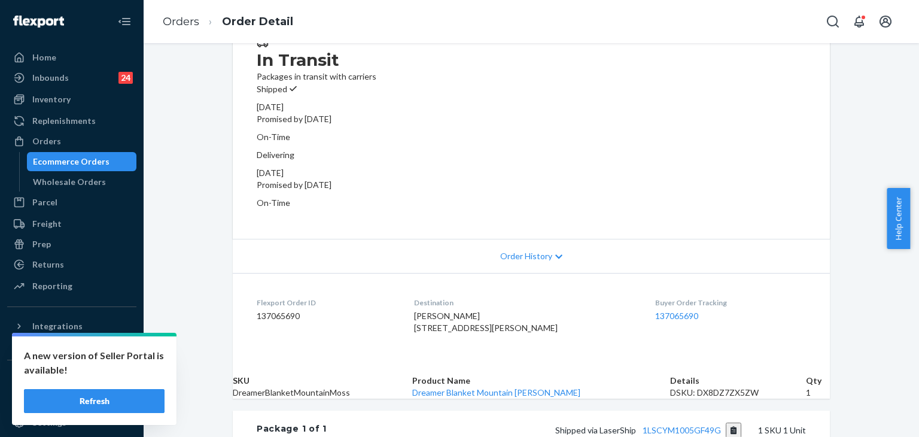
click at [454, 239] on div "Order History" at bounding box center [531, 256] width 597 height 34
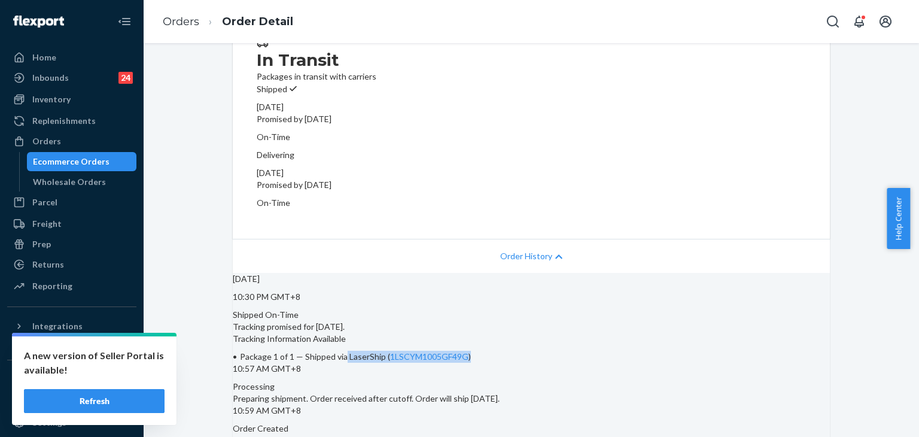
drag, startPoint x: 455, startPoint y: 325, endPoint x: 581, endPoint y: 324, distance: 126.8
click at [581, 350] on li "Package 1 of 1 — Shipped via LaserShip ( 1LSCYM1005GF49G )" at bounding box center [531, 356] width 597 height 12
copy span "LaserShip ( 1LSCYM1005GF49G )"
click at [66, 63] on div "Home" at bounding box center [71, 57] width 127 height 17
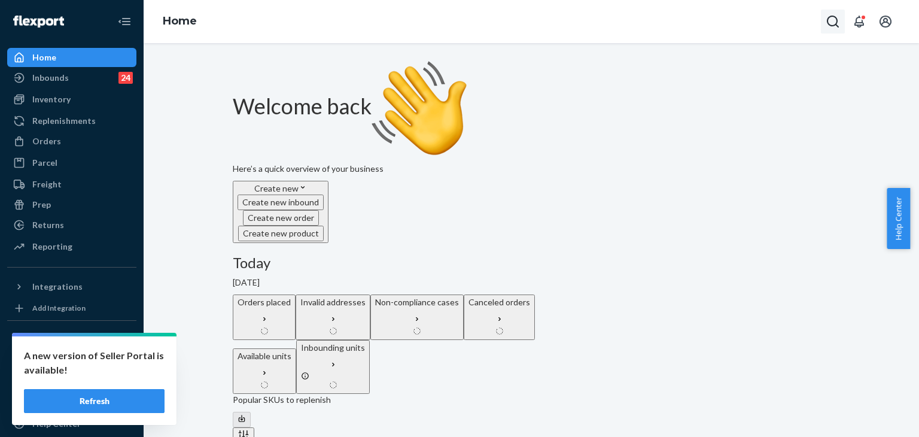
click at [830, 20] on icon "Open Search Box" at bounding box center [832, 21] width 14 height 14
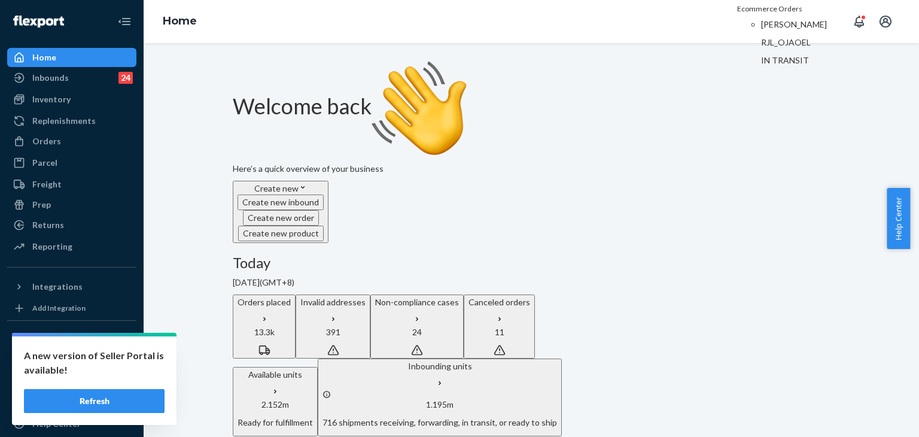
type input "#RJL_OJAOEL"
click at [778, 31] on p "Haley Gibbs" at bounding box center [803, 25] width 84 height 12
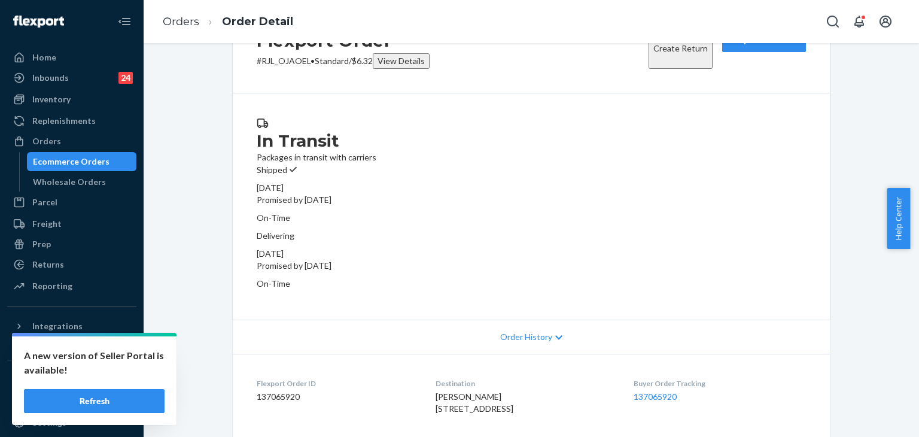
scroll to position [60, 0]
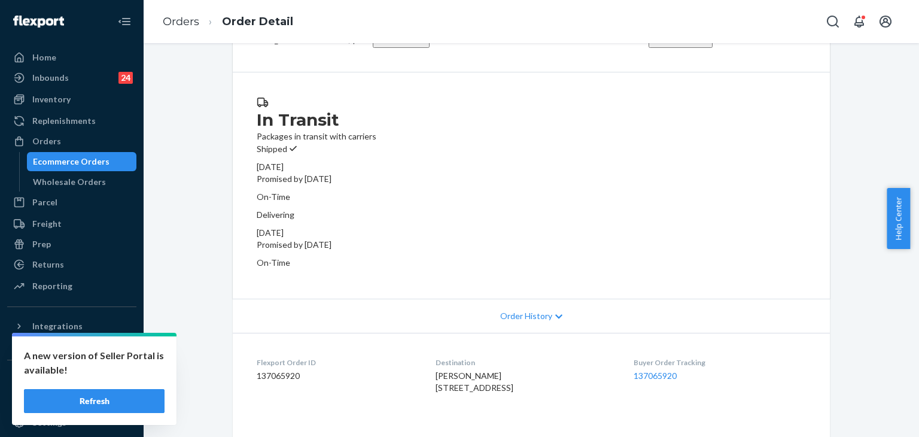
click at [517, 298] on div "Order History" at bounding box center [531, 315] width 597 height 34
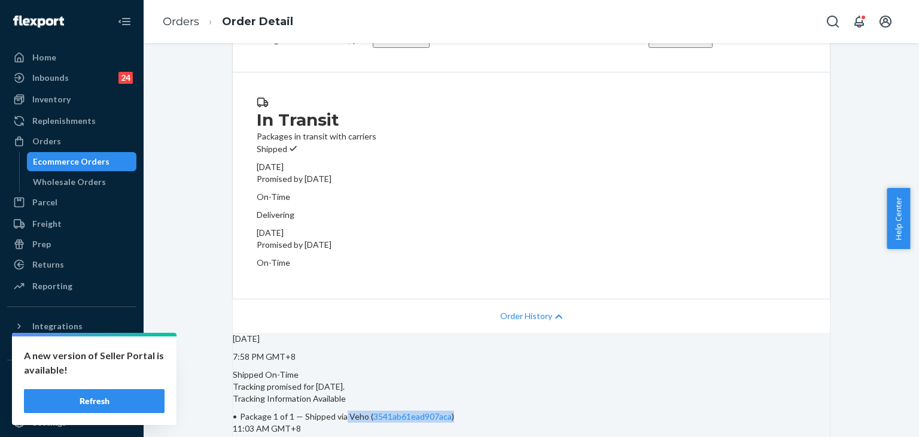
drag, startPoint x: 455, startPoint y: 384, endPoint x: 566, endPoint y: 384, distance: 111.2
click at [566, 410] on li "Package 1 of 1 — Shipped via Veho ( 3541ab61ead907aca )" at bounding box center [531, 416] width 597 height 12
copy span "Veho ( 3541ab61ead907aca )"
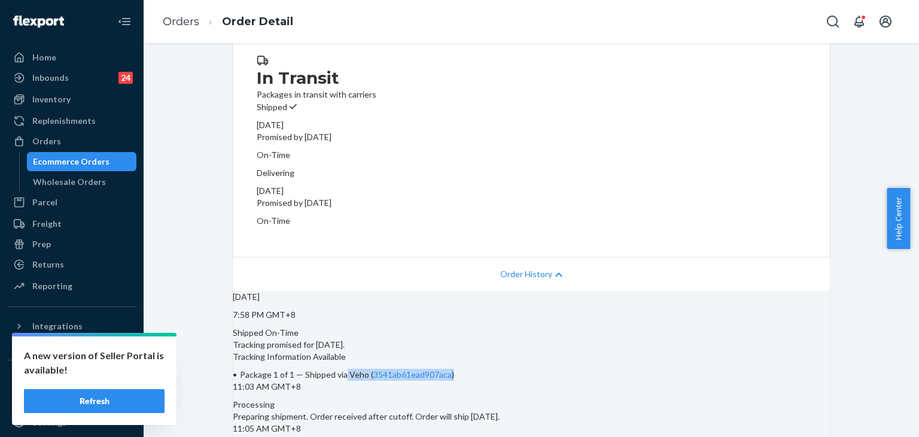
scroll to position [120, 0]
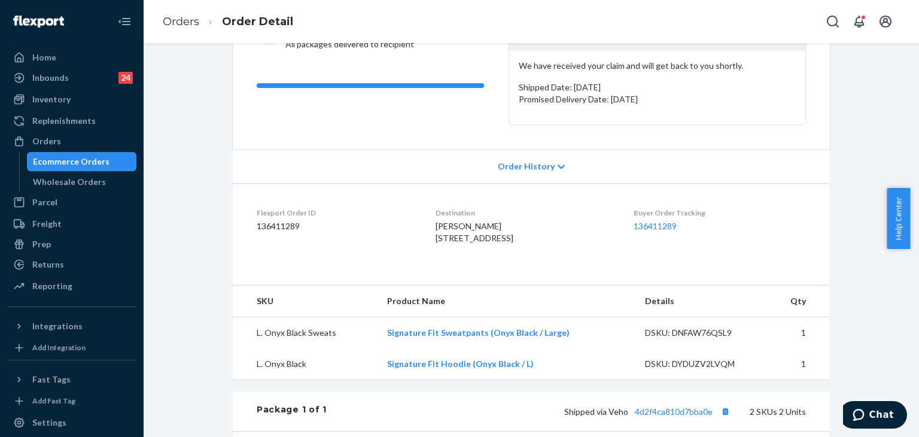
scroll to position [239, 0]
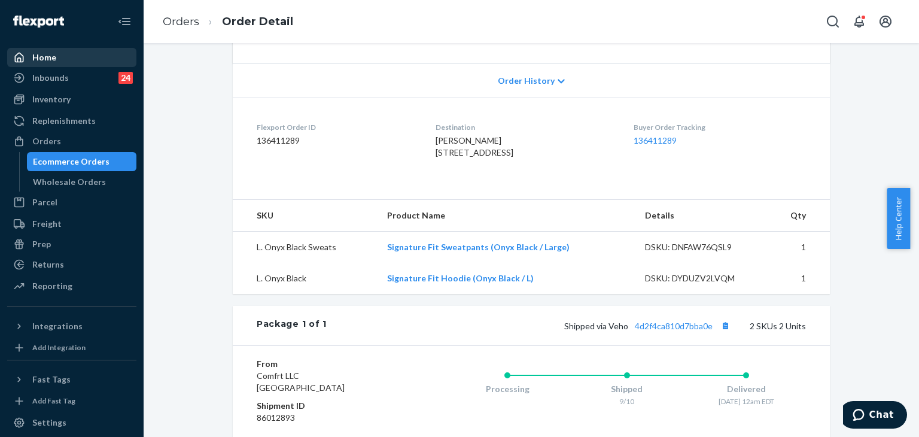
click at [35, 60] on div "Home" at bounding box center [44, 57] width 24 height 12
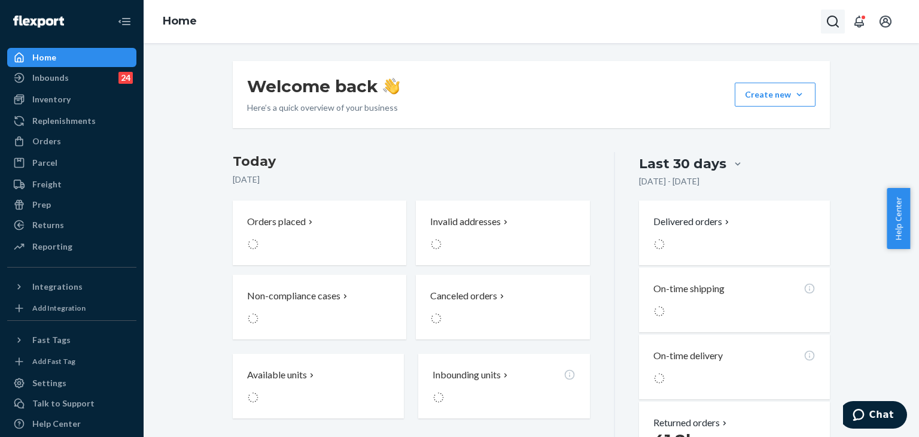
click at [839, 22] on icon "Open Search Box" at bounding box center [832, 21] width 14 height 14
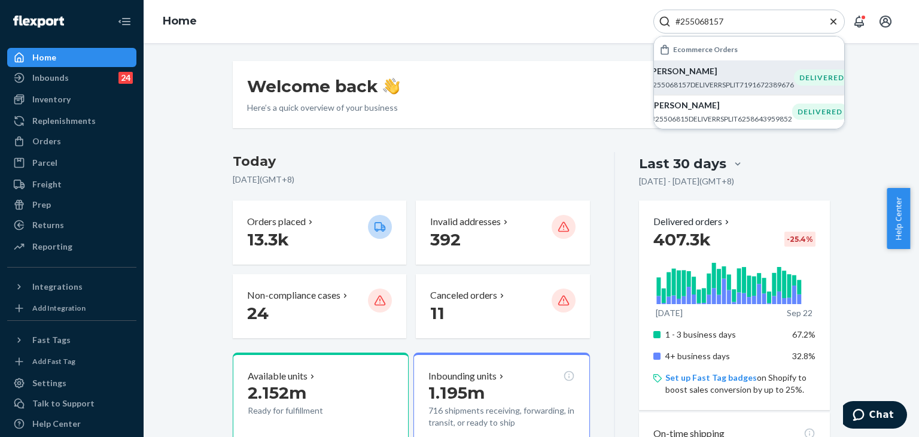
type input "#255068157"
click at [693, 85] on p "#255068157DELIVERRSPLIT7191672389676" at bounding box center [720, 85] width 145 height 10
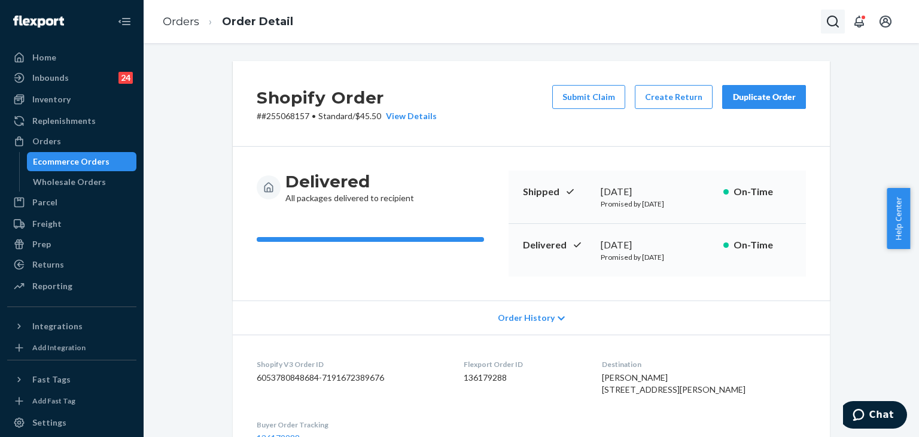
click at [825, 17] on button "Open Search Box" at bounding box center [833, 22] width 24 height 24
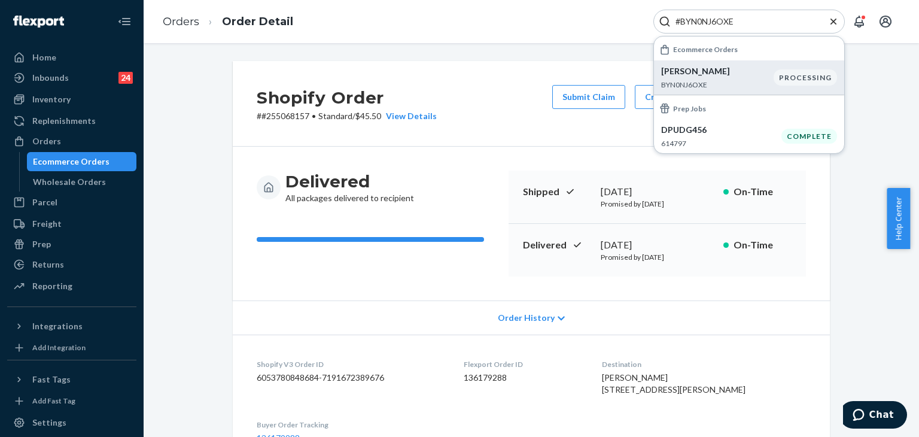
type input "#BYN0NJ6OXE"
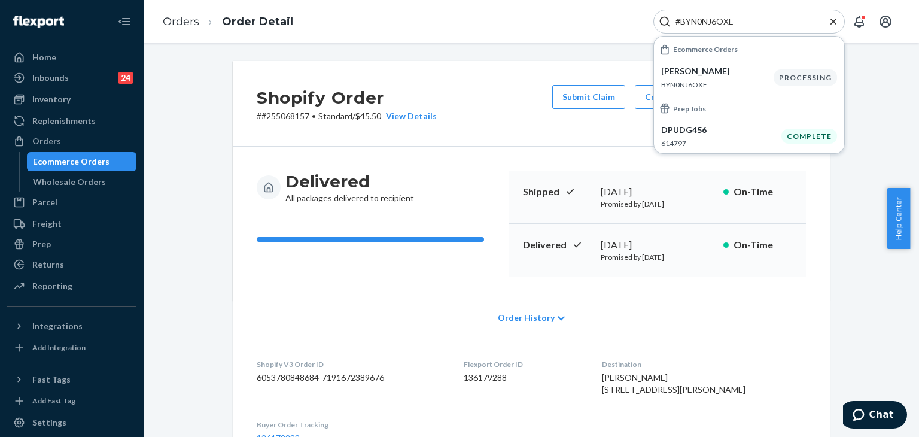
drag, startPoint x: 734, startPoint y: 83, endPoint x: 156, endPoint y: 6, distance: 584.1
click at [734, 83] on p "BYN0NJ6OXE" at bounding box center [717, 85] width 112 height 10
